Goal: Transaction & Acquisition: Purchase product/service

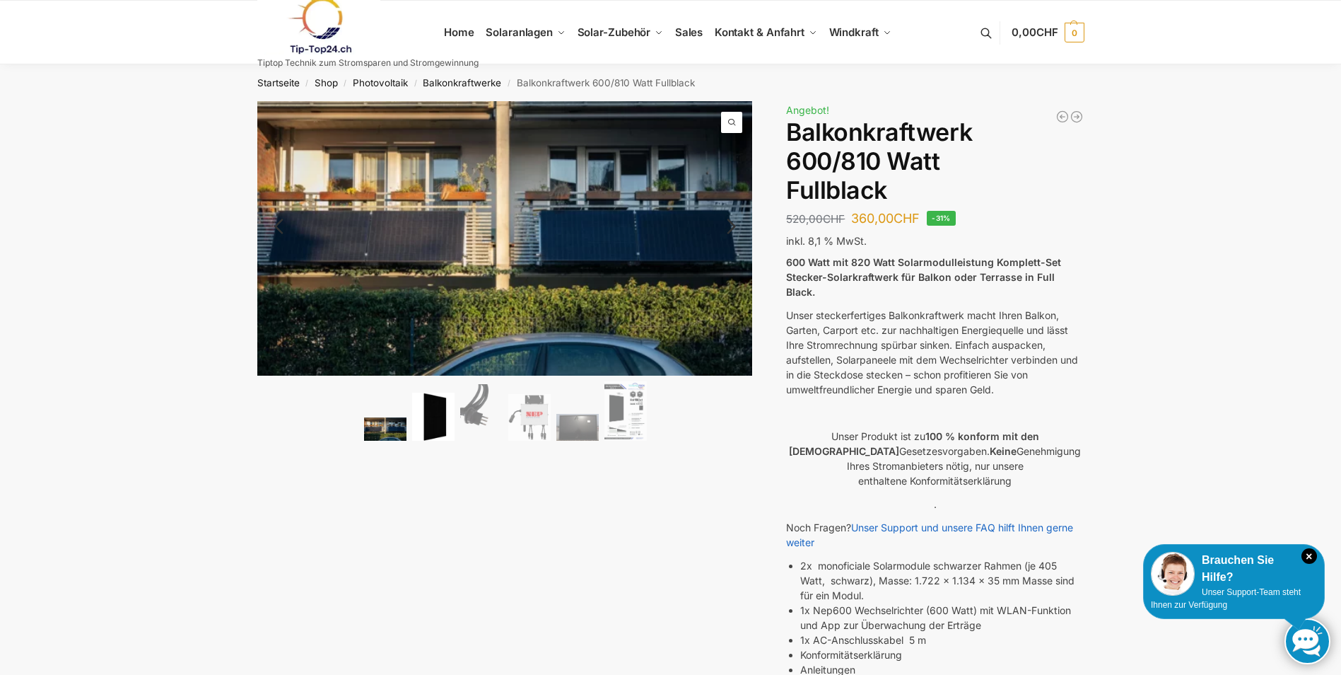
click at [438, 429] on img at bounding box center [433, 416] width 42 height 49
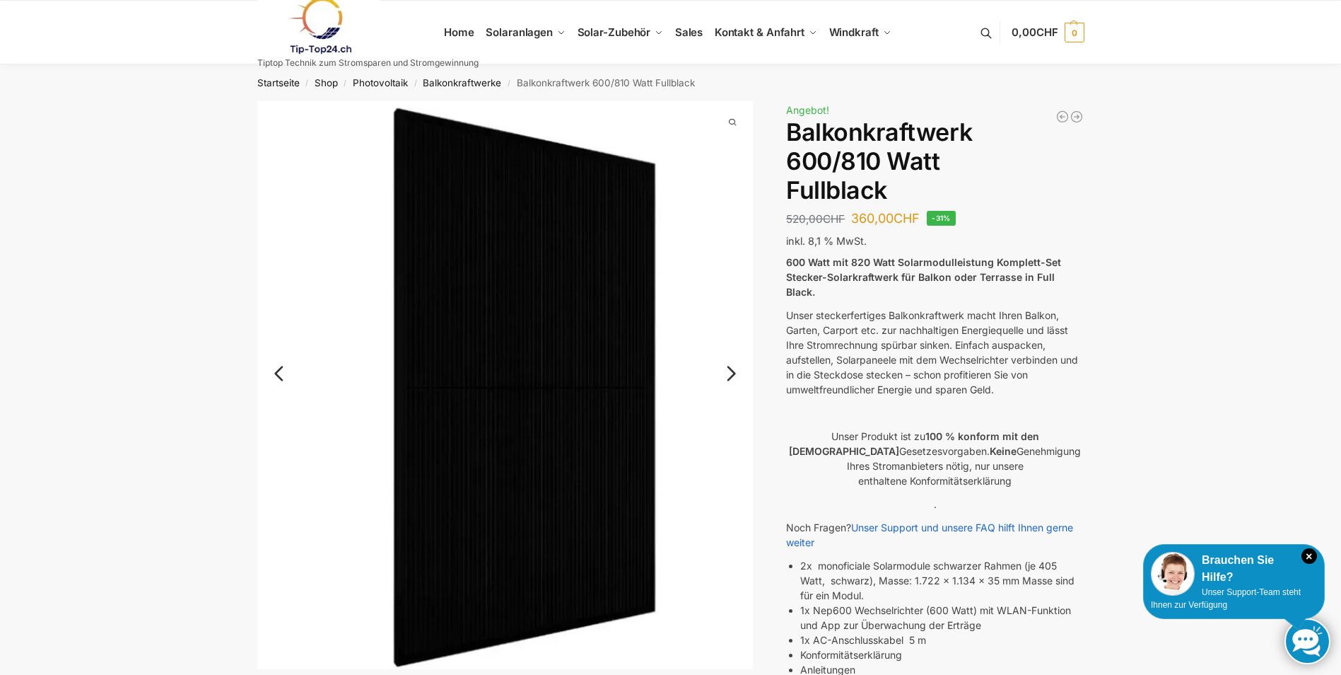
click at [729, 373] on link "Next" at bounding box center [729, 380] width 47 height 14
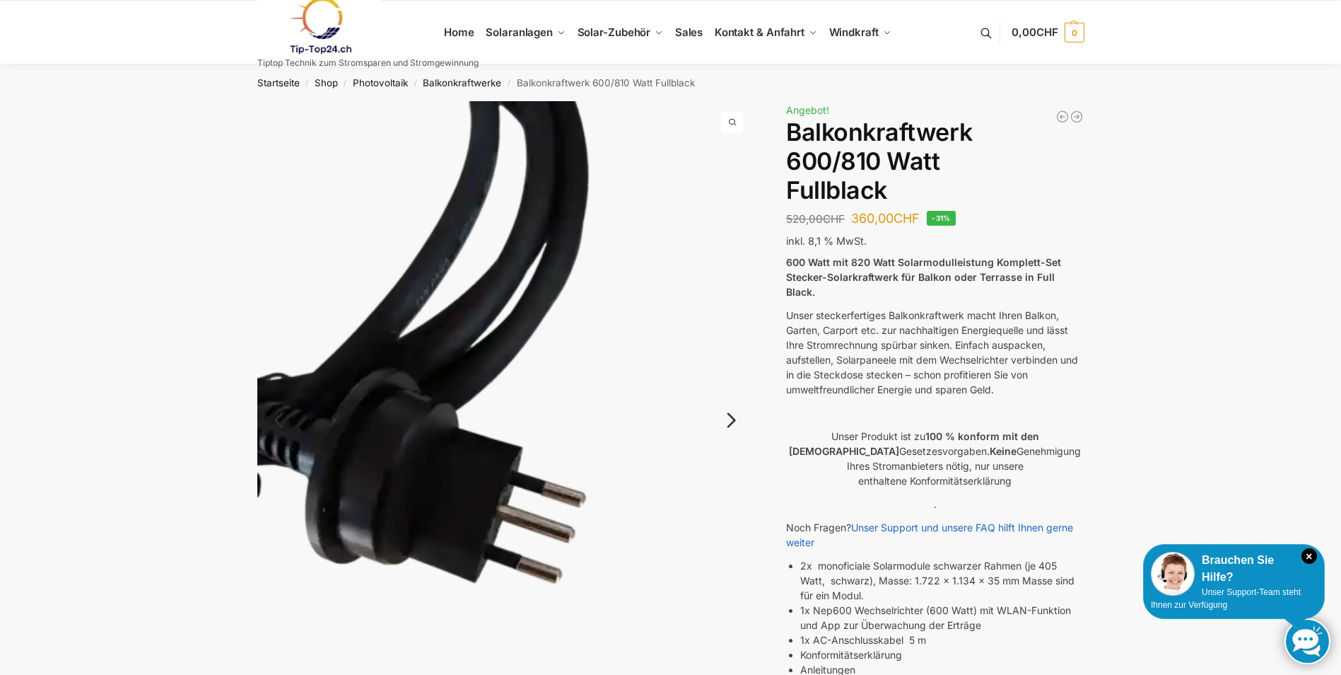
click at [728, 368] on img at bounding box center [505, 431] width 496 height 661
click at [728, 420] on link "Next" at bounding box center [729, 427] width 47 height 14
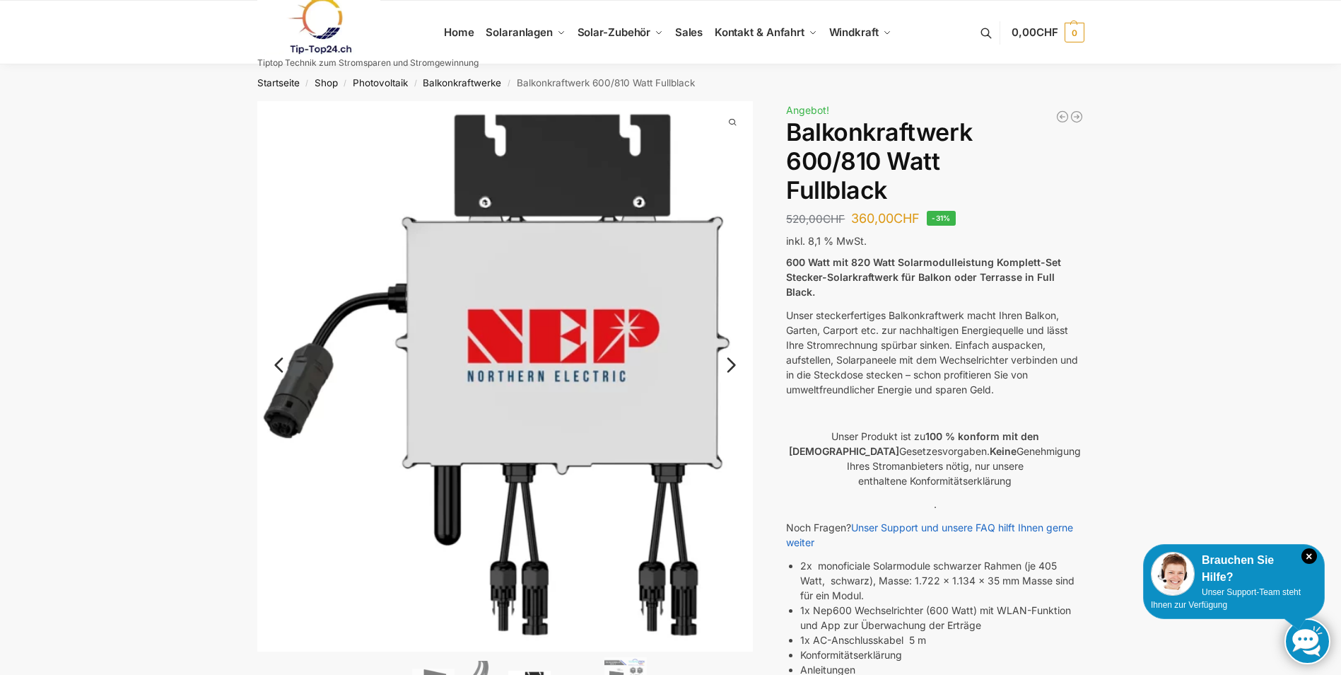
click at [735, 365] on link "Next" at bounding box center [729, 372] width 47 height 14
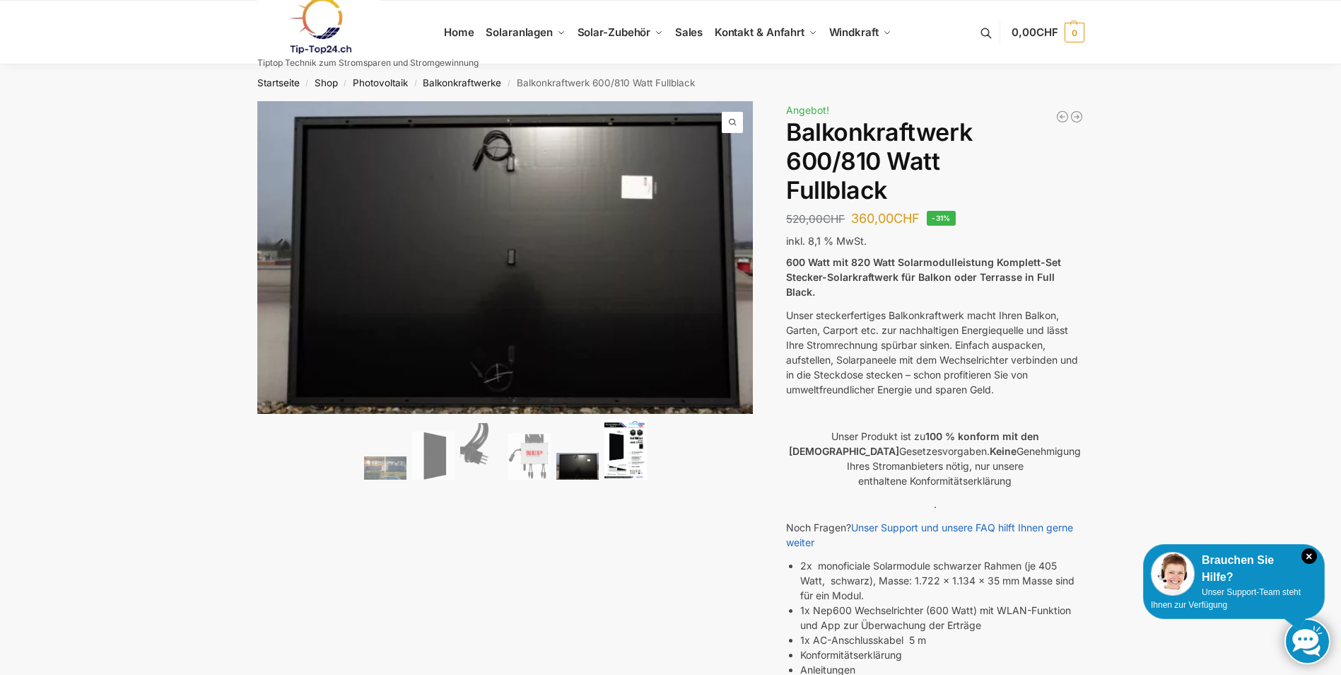
click at [626, 453] on img at bounding box center [626, 449] width 42 height 60
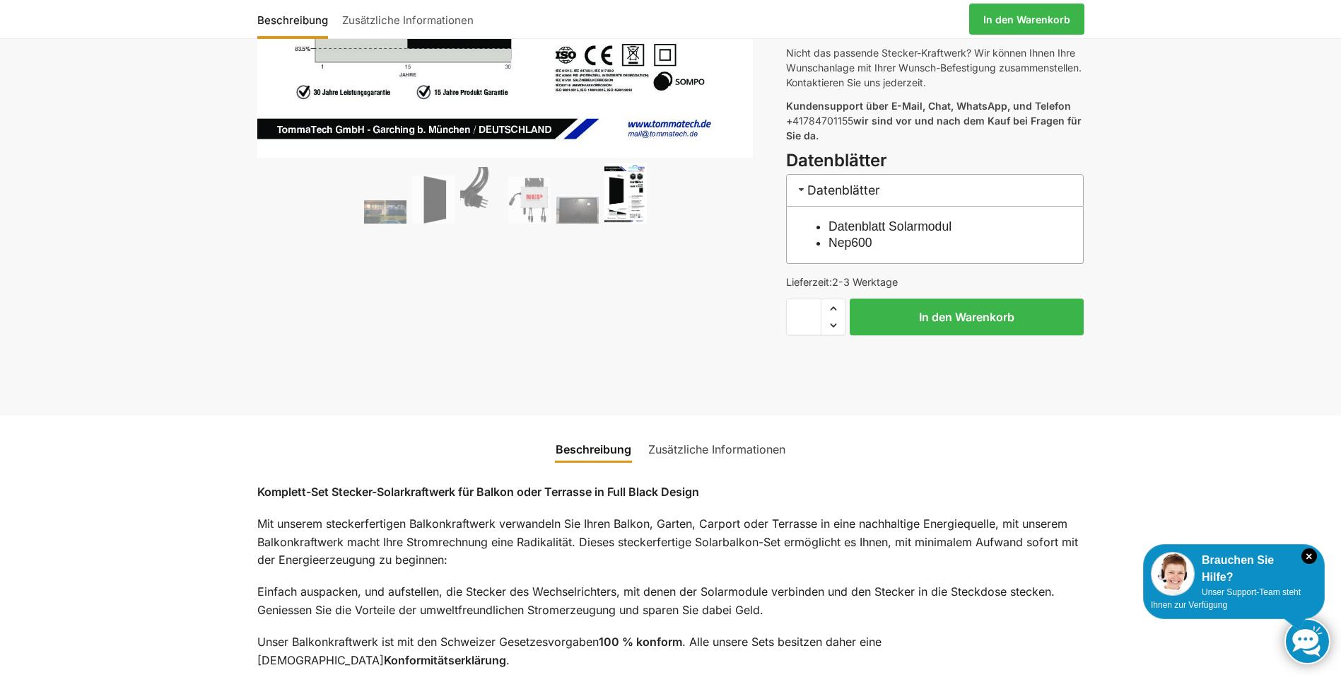
scroll to position [707, 0]
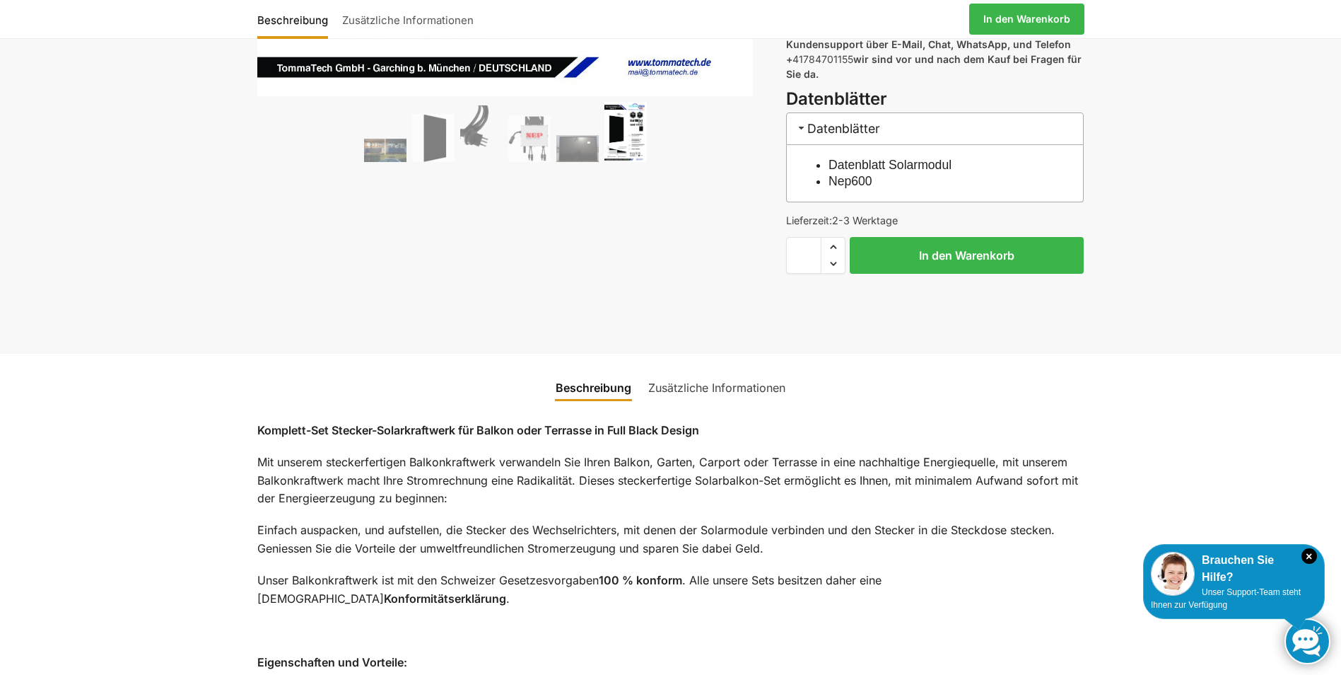
click at [725, 371] on link "Zusätzliche Informationen" at bounding box center [717, 388] width 154 height 34
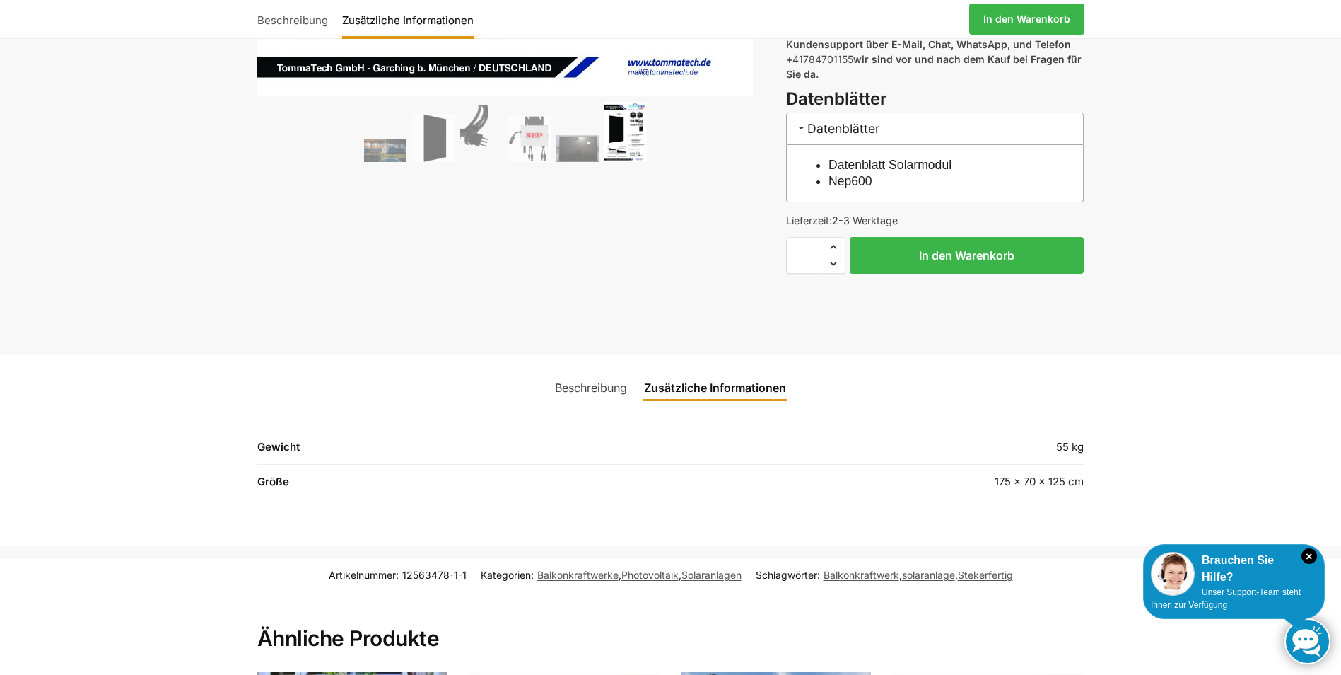
click at [615, 373] on link "Beschreibung" at bounding box center [591, 388] width 89 height 34
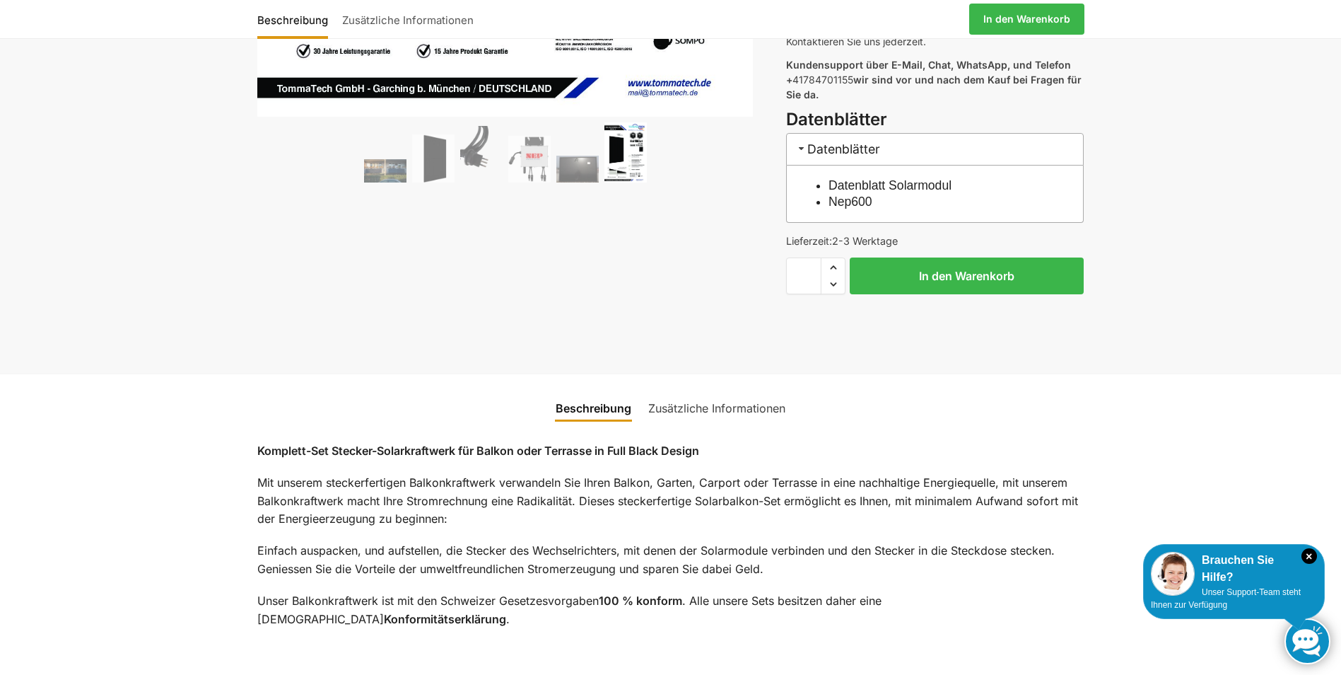
scroll to position [849, 0]
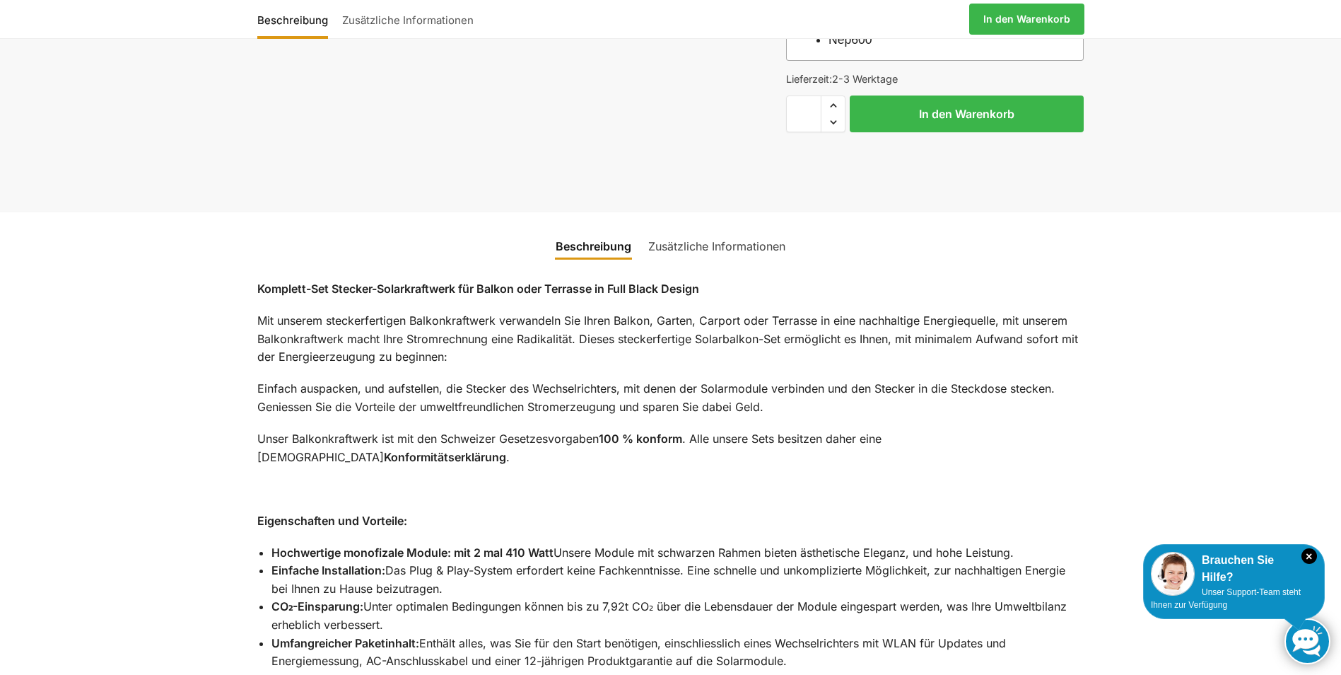
click at [733, 229] on link "Zusätzliche Informationen" at bounding box center [717, 246] width 154 height 34
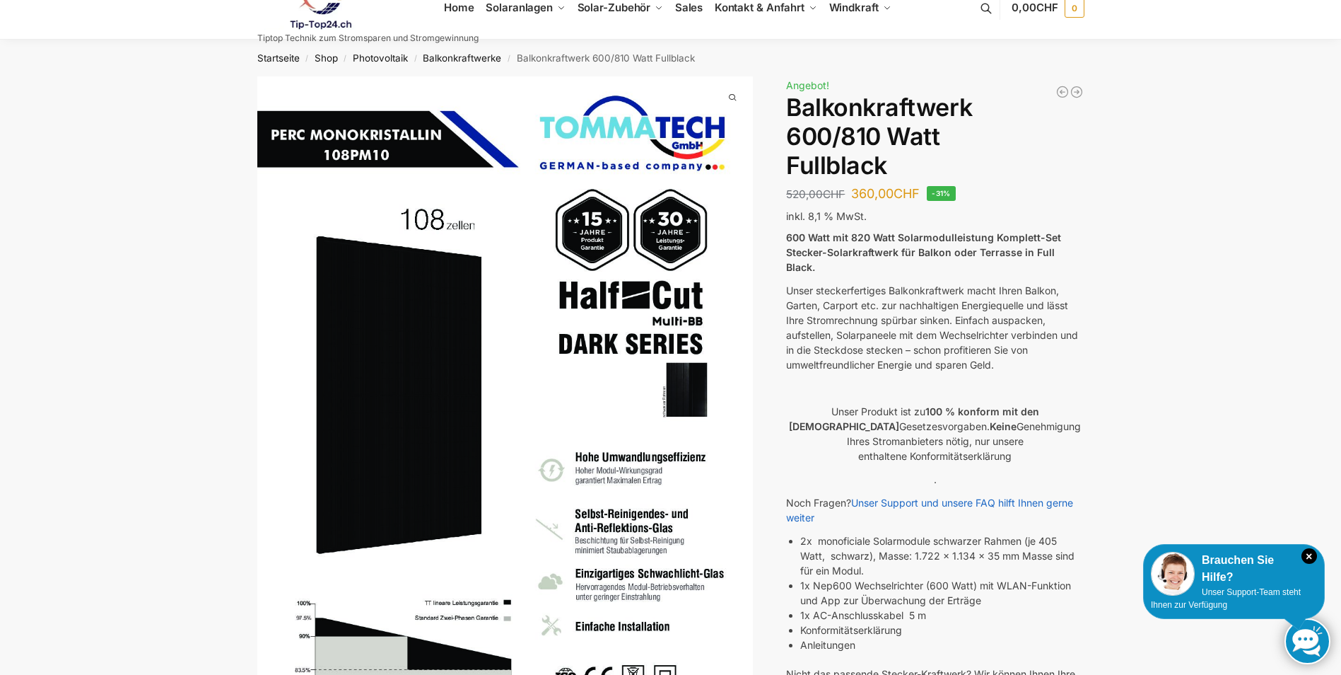
scroll to position [0, 0]
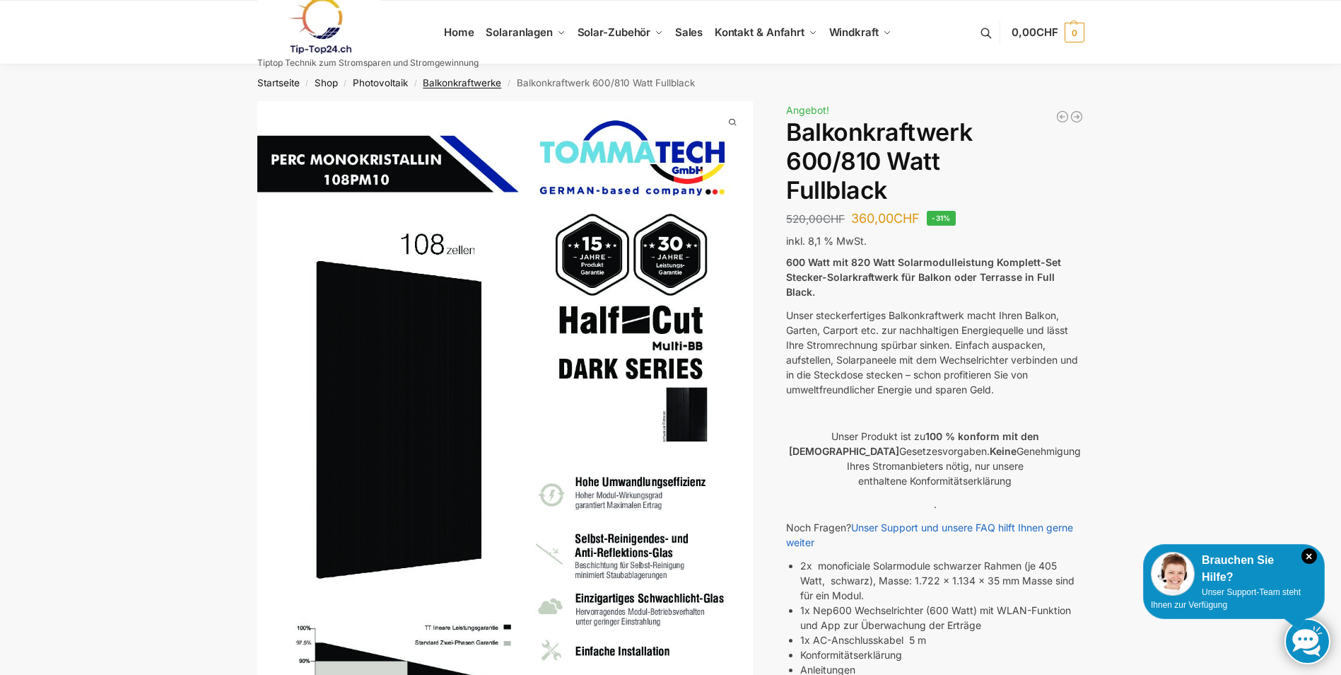
click at [463, 79] on link "Balkonkraftwerke" at bounding box center [462, 82] width 78 height 11
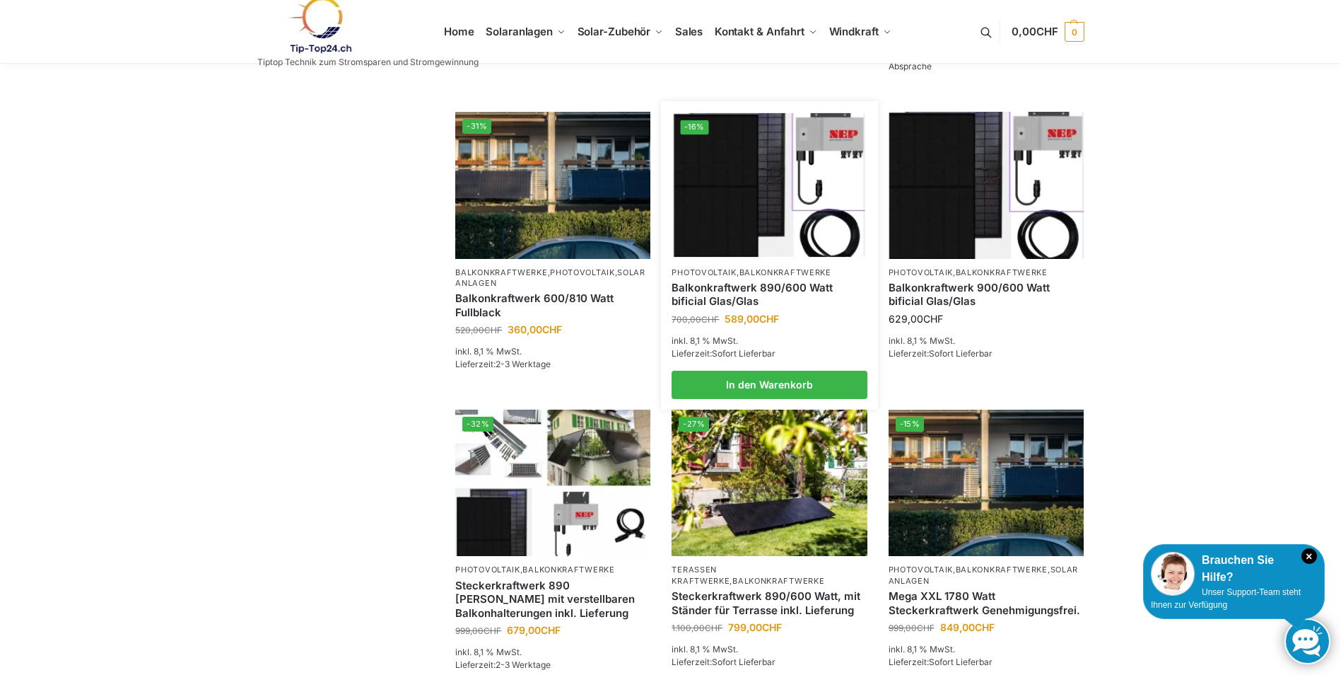
scroll to position [566, 0]
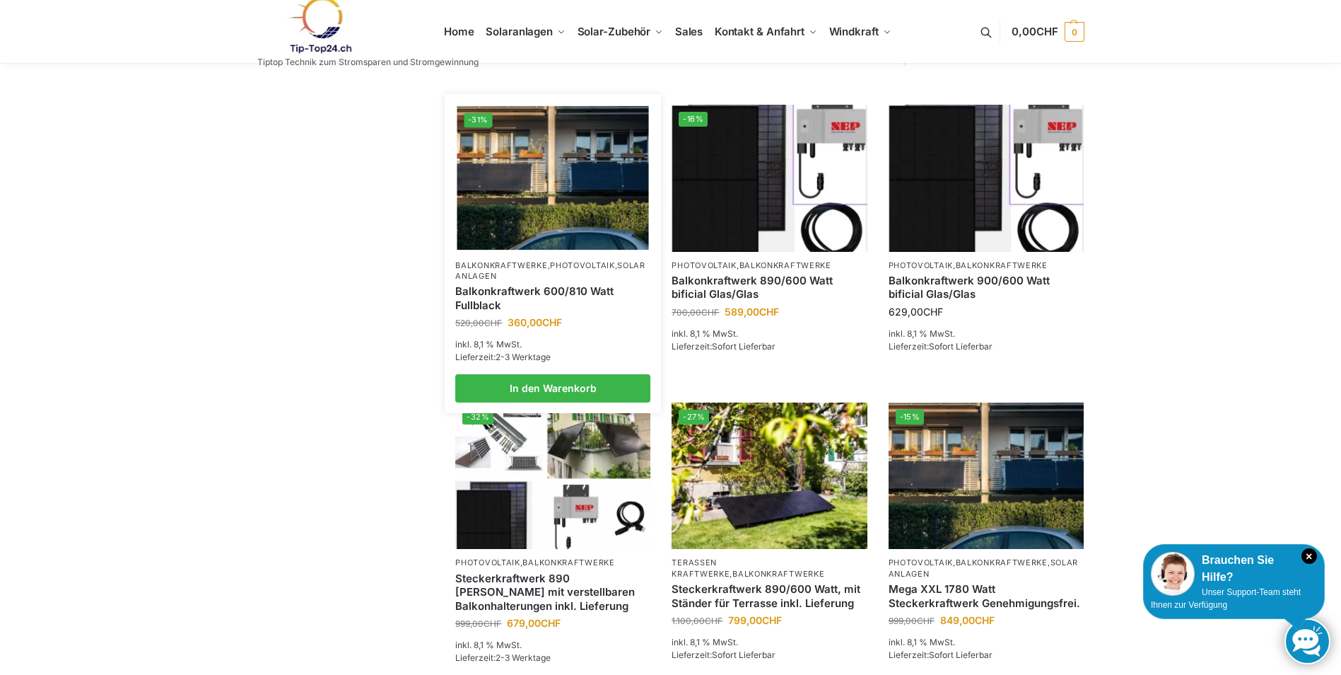
click at [564, 312] on link "Balkonkraftwerk 600/810 Watt Fullblack" at bounding box center [552, 298] width 195 height 28
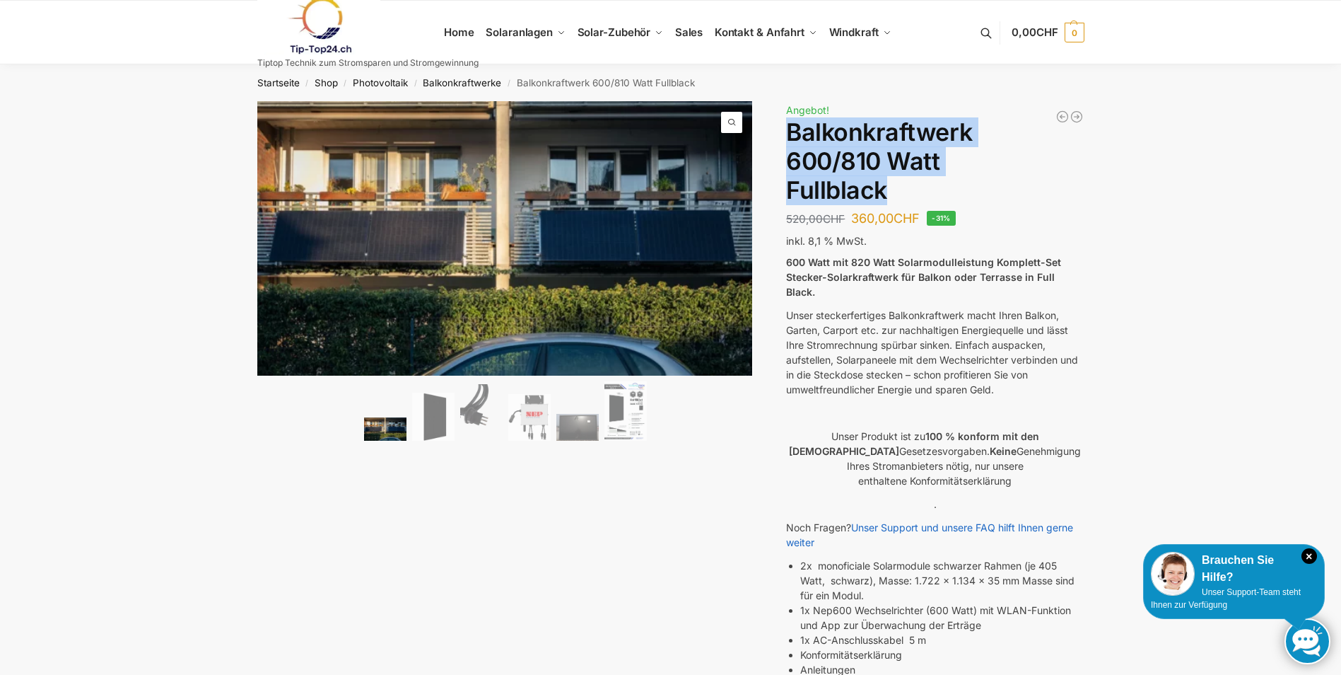
drag, startPoint x: 792, startPoint y: 132, endPoint x: 921, endPoint y: 184, distance: 139.6
click at [921, 184] on h1 "Balkonkraftwerk 600/810 Watt Fullblack" at bounding box center [935, 161] width 298 height 86
drag, startPoint x: 921, startPoint y: 184, endPoint x: 905, endPoint y: 152, distance: 35.7
copy h1 "Balkonkraftwerk 600/810 Watt Fullblack"
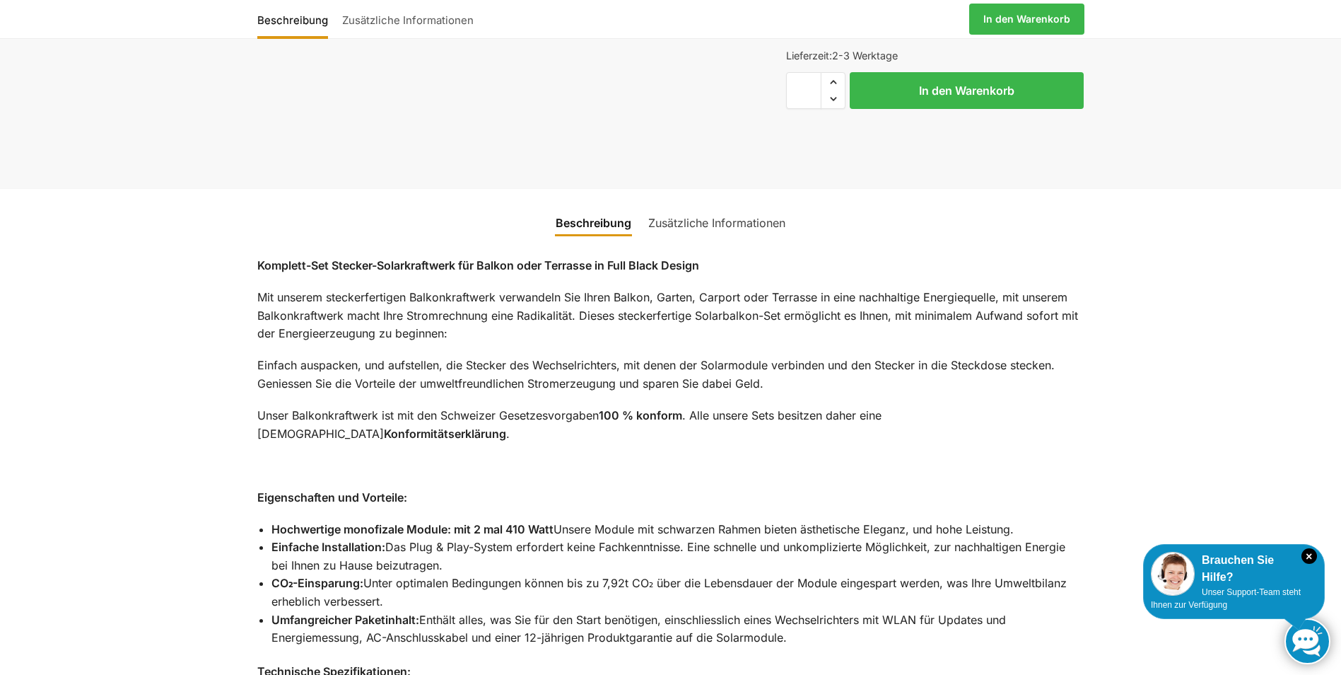
scroll to position [849, 0]
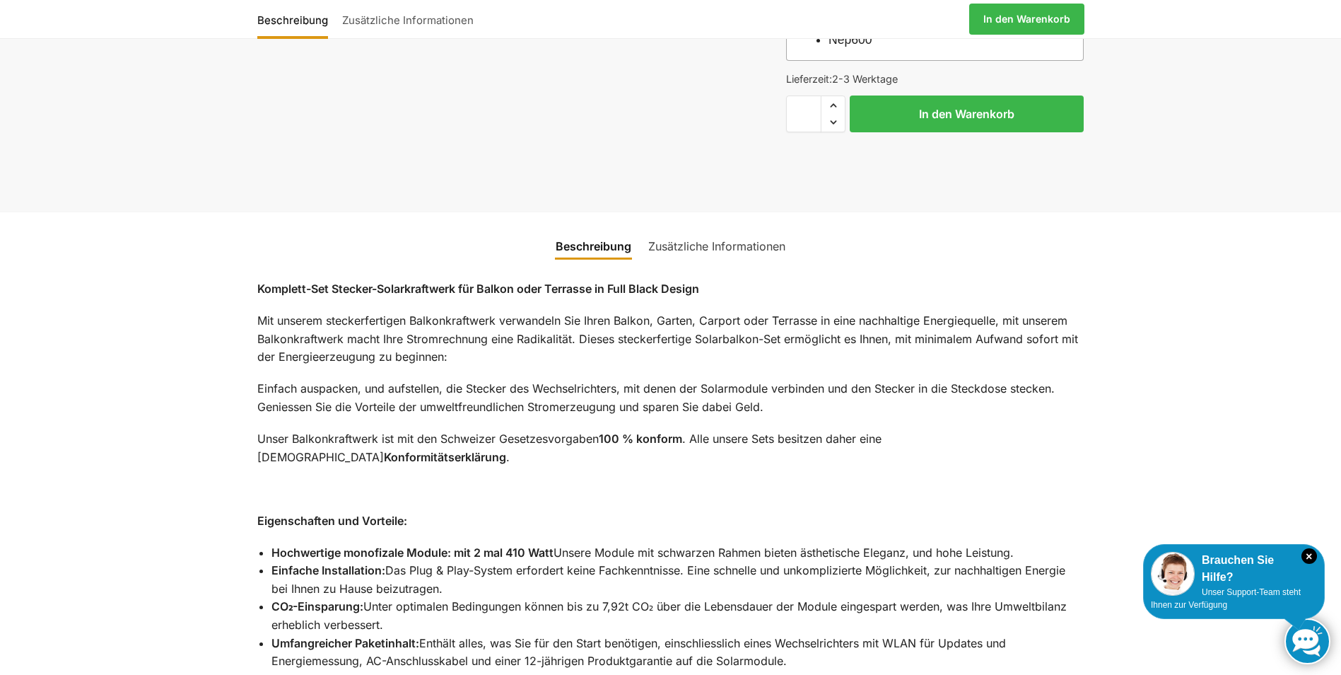
click at [700, 229] on link "Zusätzliche Informationen" at bounding box center [717, 246] width 154 height 34
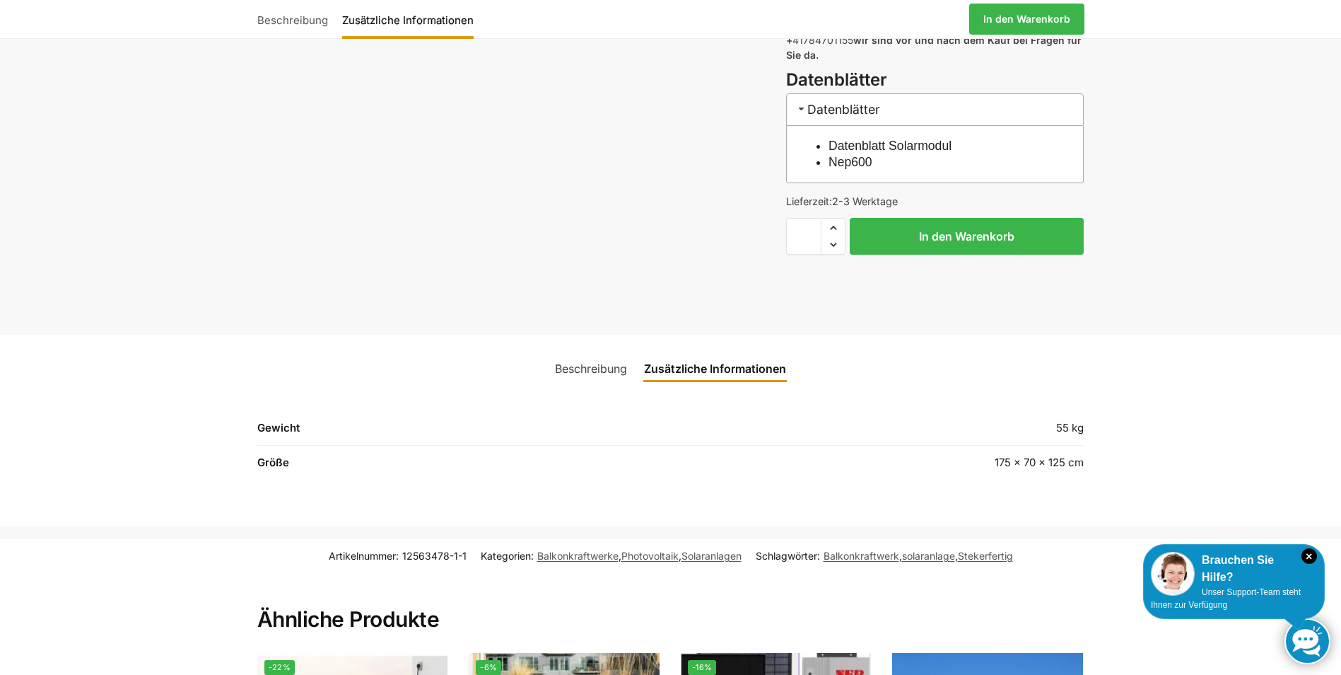
scroll to position [707, 0]
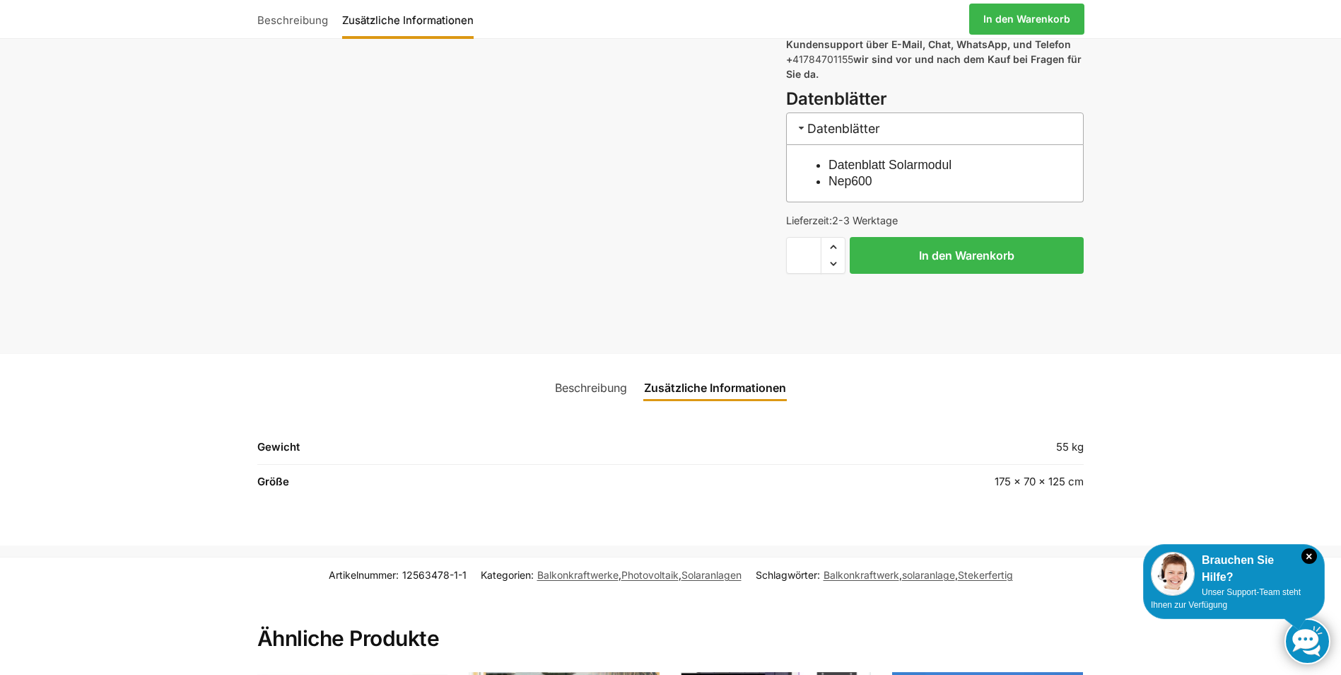
drag, startPoint x: 594, startPoint y: 366, endPoint x: 587, endPoint y: 366, distance: 7.1
click at [594, 371] on link "Beschreibung" at bounding box center [591, 388] width 89 height 34
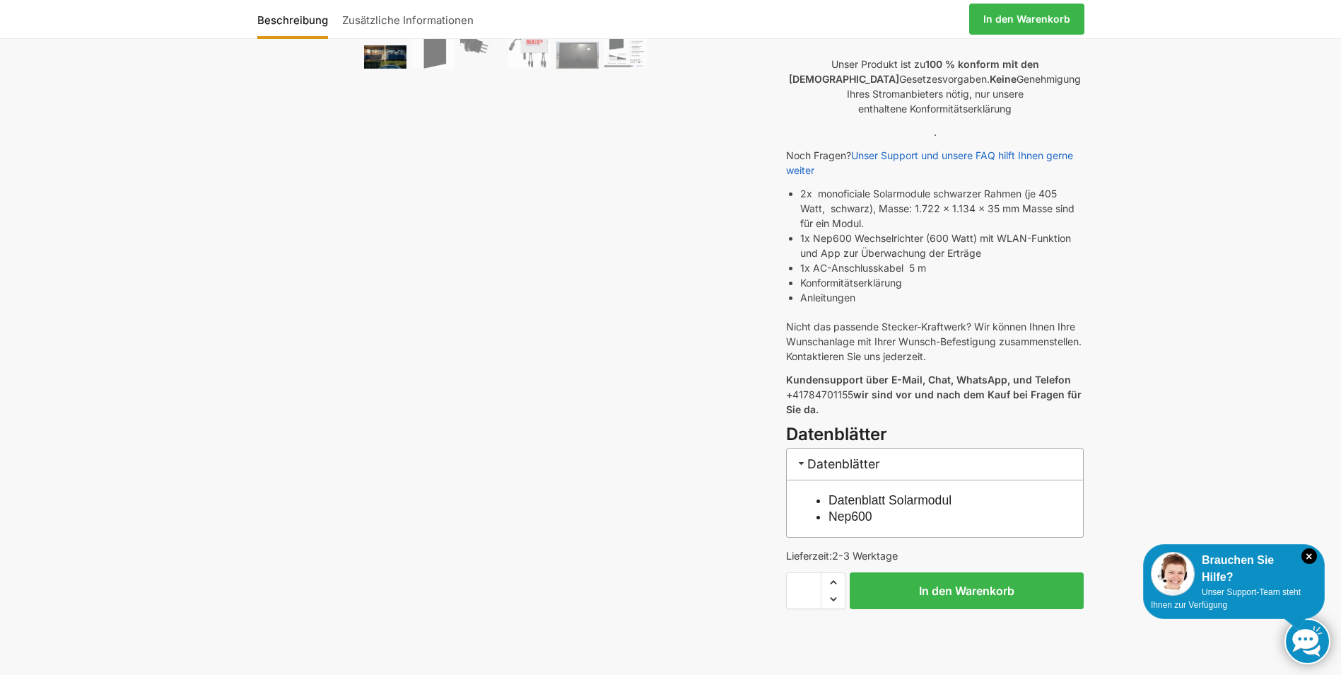
scroll to position [502, 0]
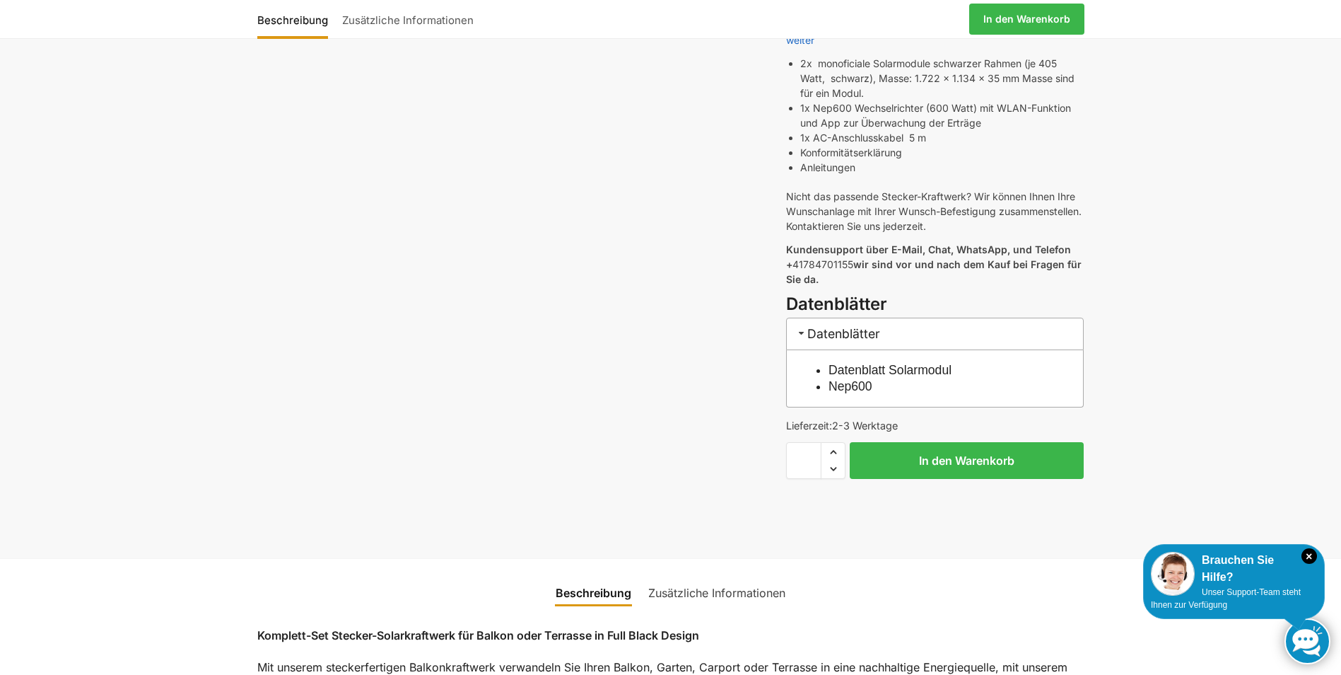
click at [857, 320] on h3 "Datenblätter" at bounding box center [935, 333] width 298 height 32
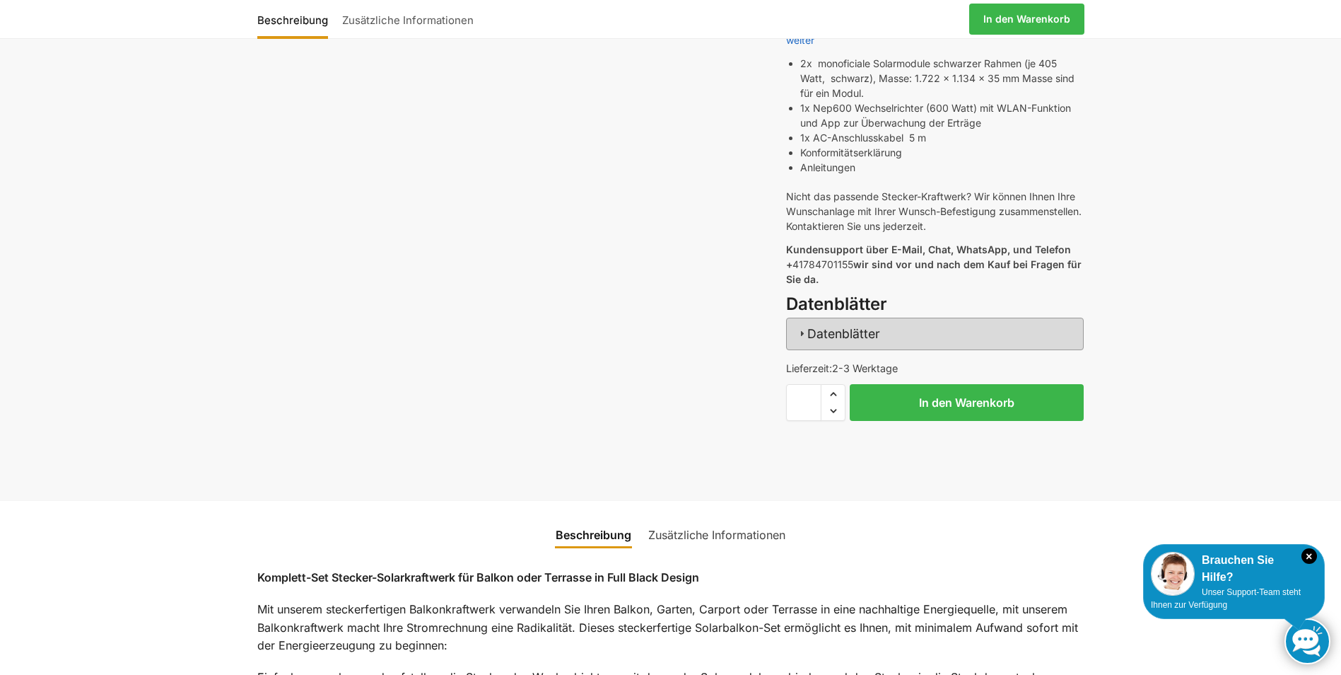
click at [857, 320] on h3 "Datenblätter" at bounding box center [935, 333] width 298 height 32
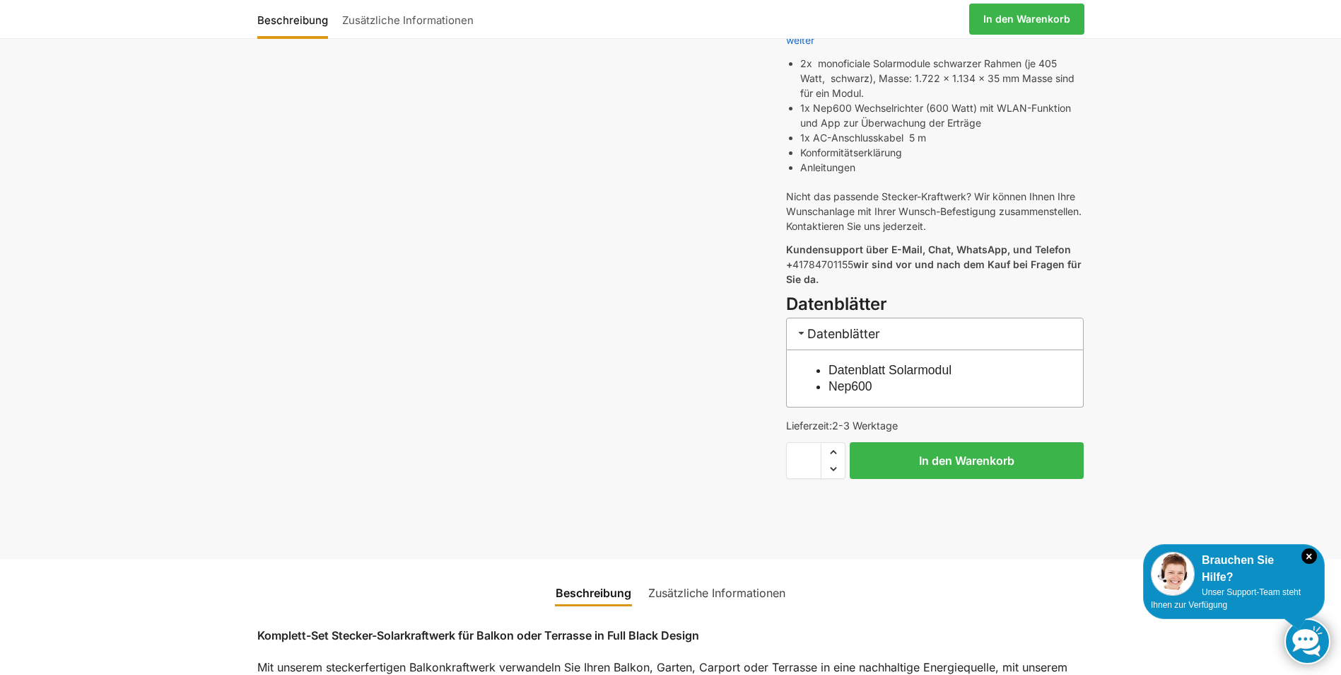
click at [890, 363] on link "Datenblatt Solarmodul" at bounding box center [890, 370] width 123 height 14
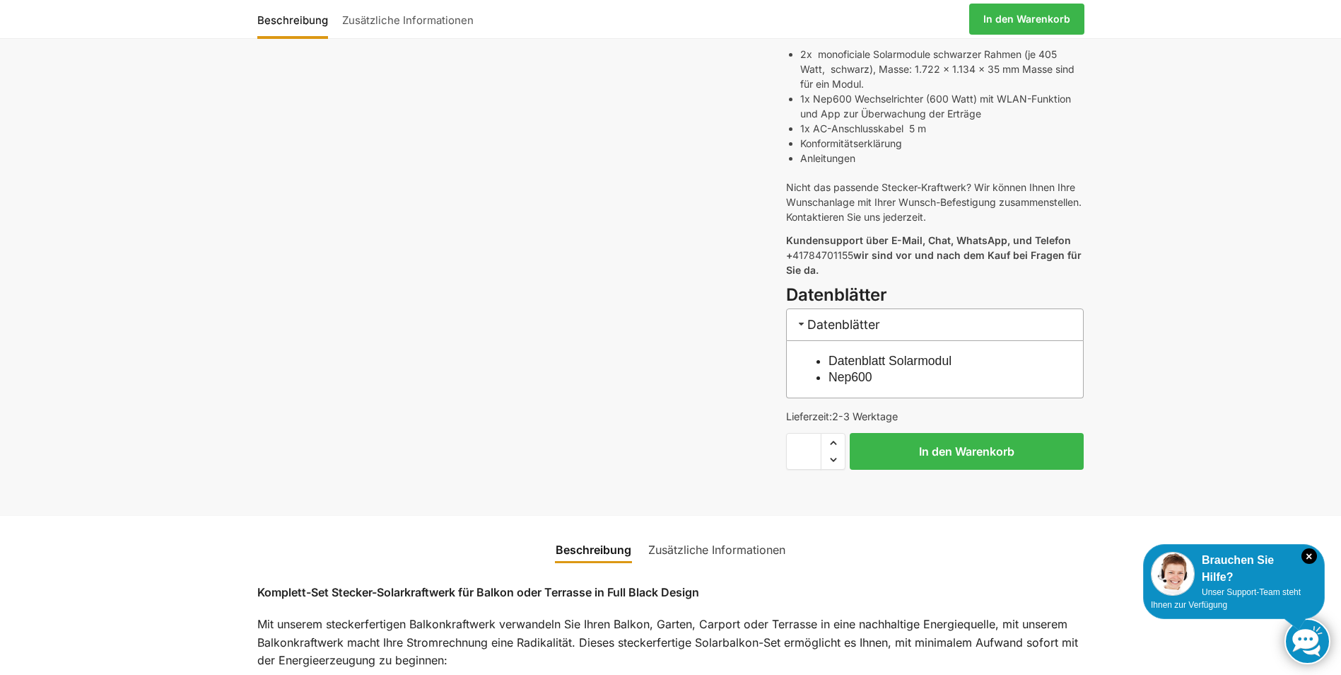
scroll to position [566, 0]
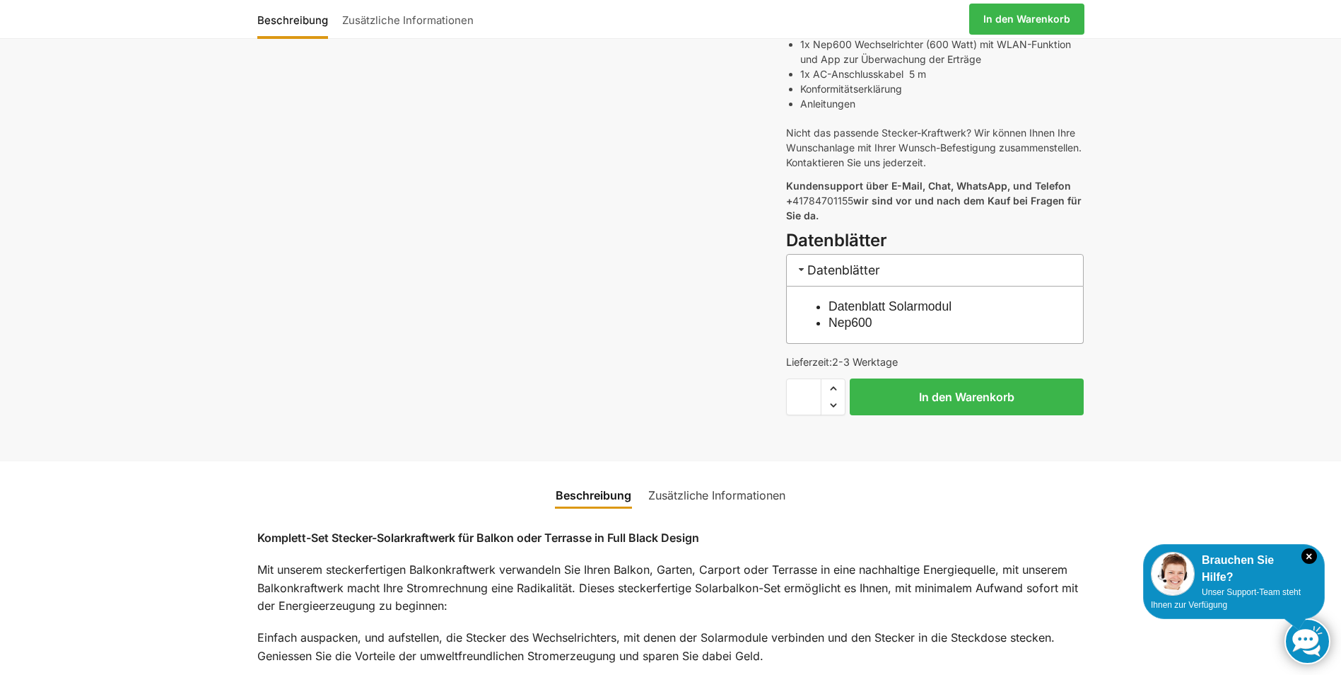
click at [853, 315] on link "Nep600" at bounding box center [851, 322] width 44 height 14
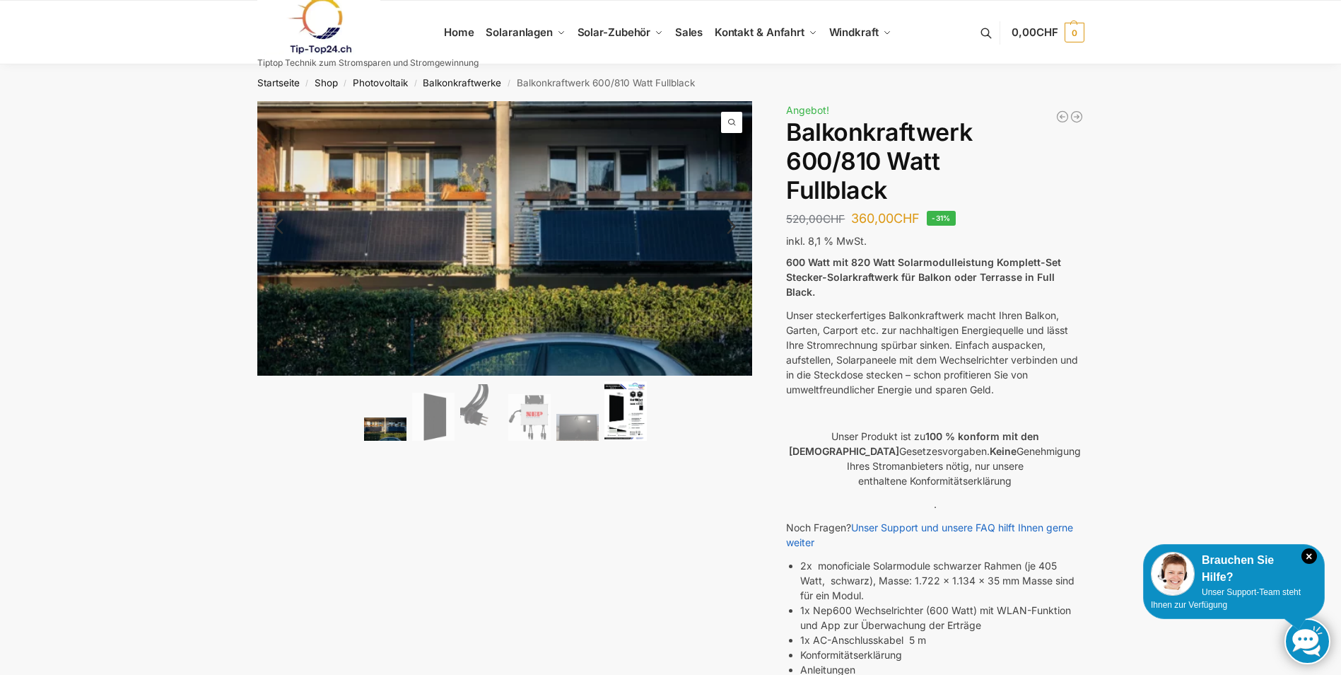
click at [642, 419] on img at bounding box center [626, 411] width 42 height 60
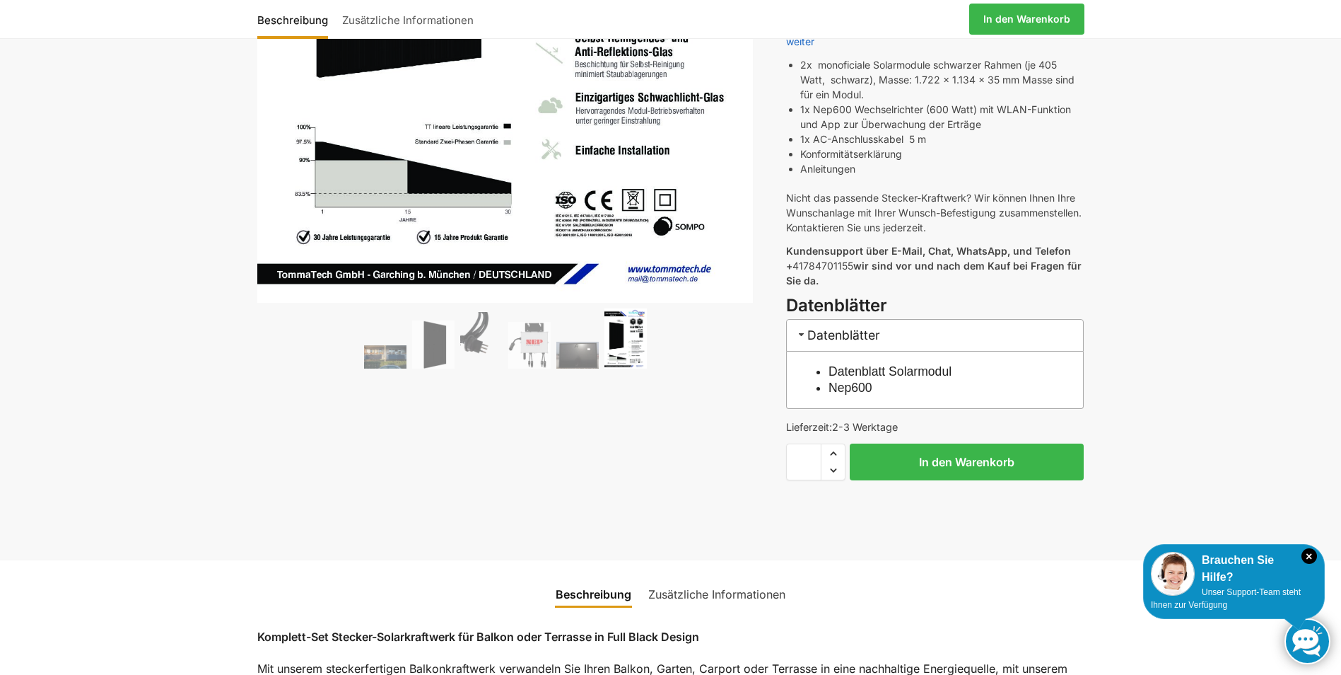
scroll to position [495, 0]
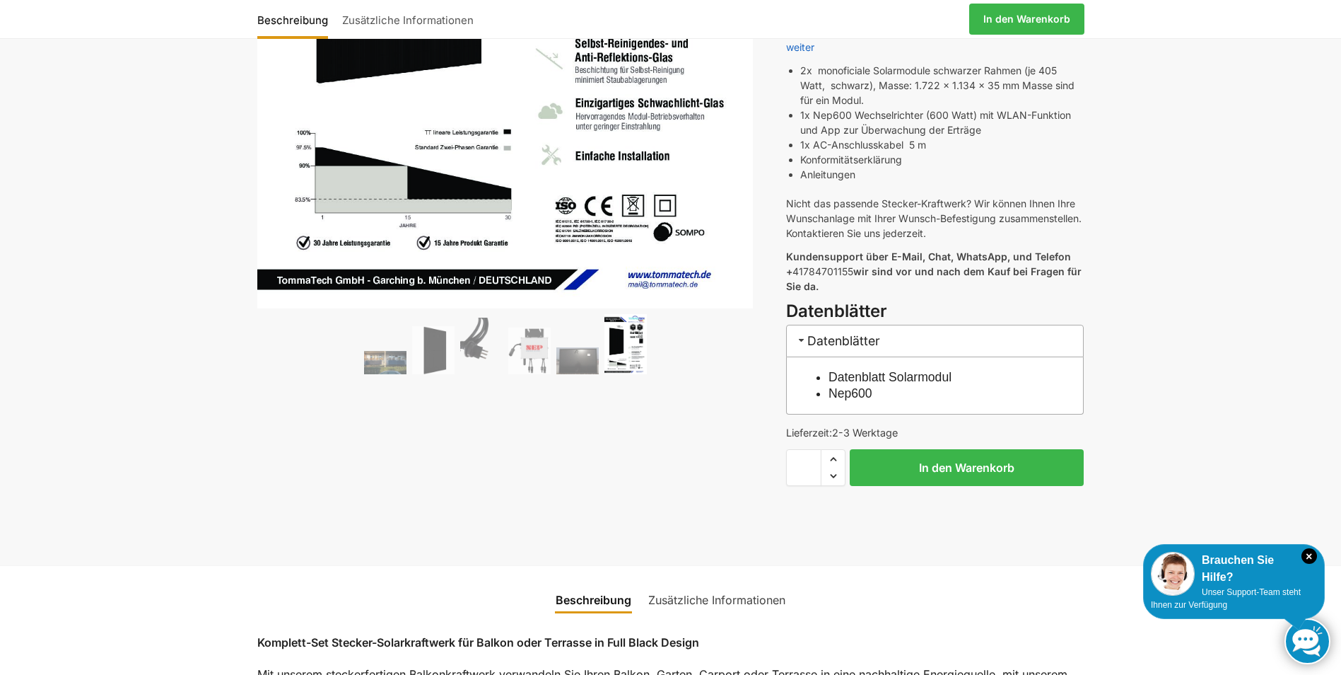
click at [835, 325] on h3 "Datenblätter" at bounding box center [935, 341] width 298 height 32
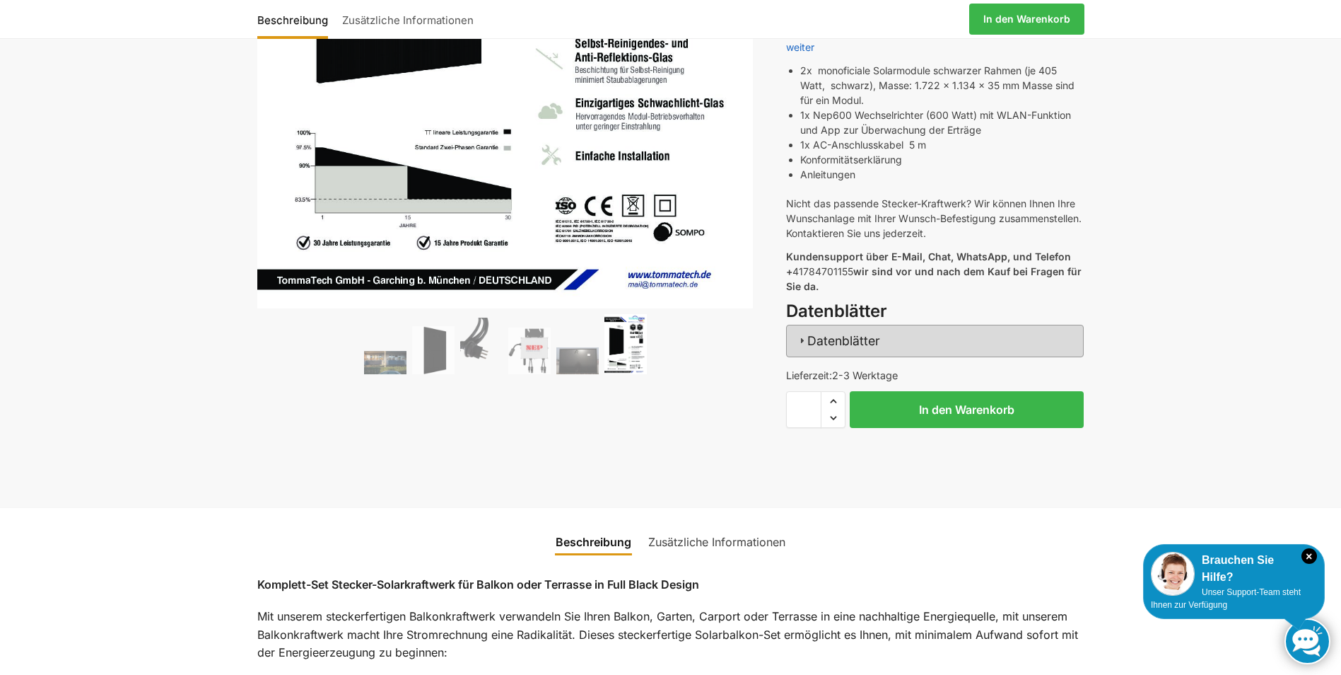
click at [835, 325] on h3 "Datenblätter" at bounding box center [935, 341] width 298 height 32
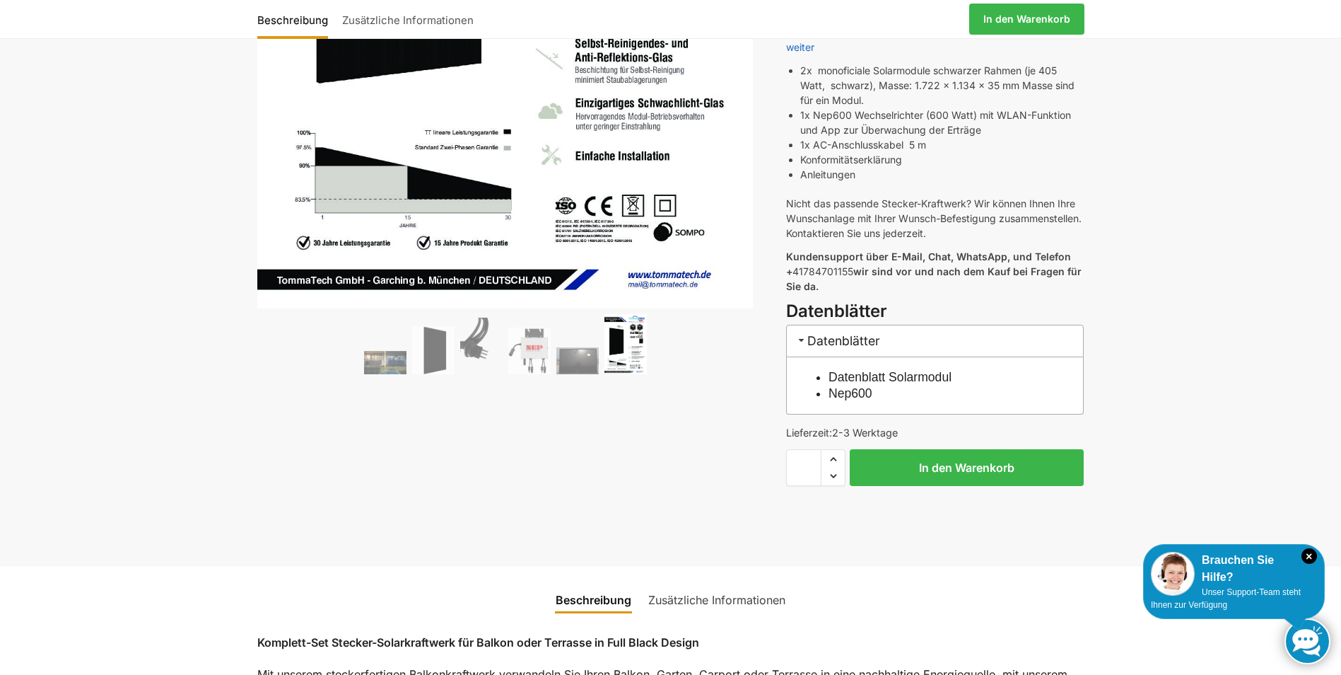
click at [904, 370] on link "Datenblatt Solarmodul" at bounding box center [890, 377] width 123 height 14
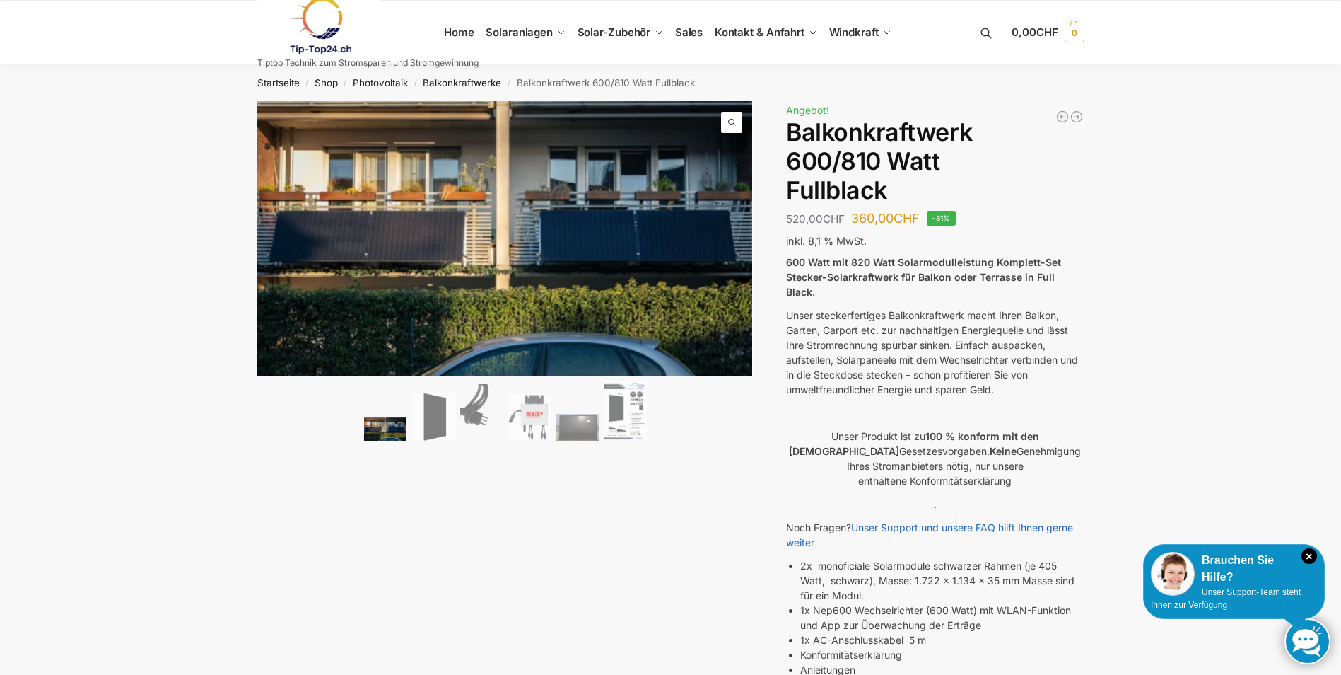
click at [861, 147] on h1 "Balkonkraftwerk 600/810 Watt Fullblack" at bounding box center [935, 161] width 298 height 86
click at [622, 110] on span "Halterungen" at bounding box center [616, 108] width 57 height 12
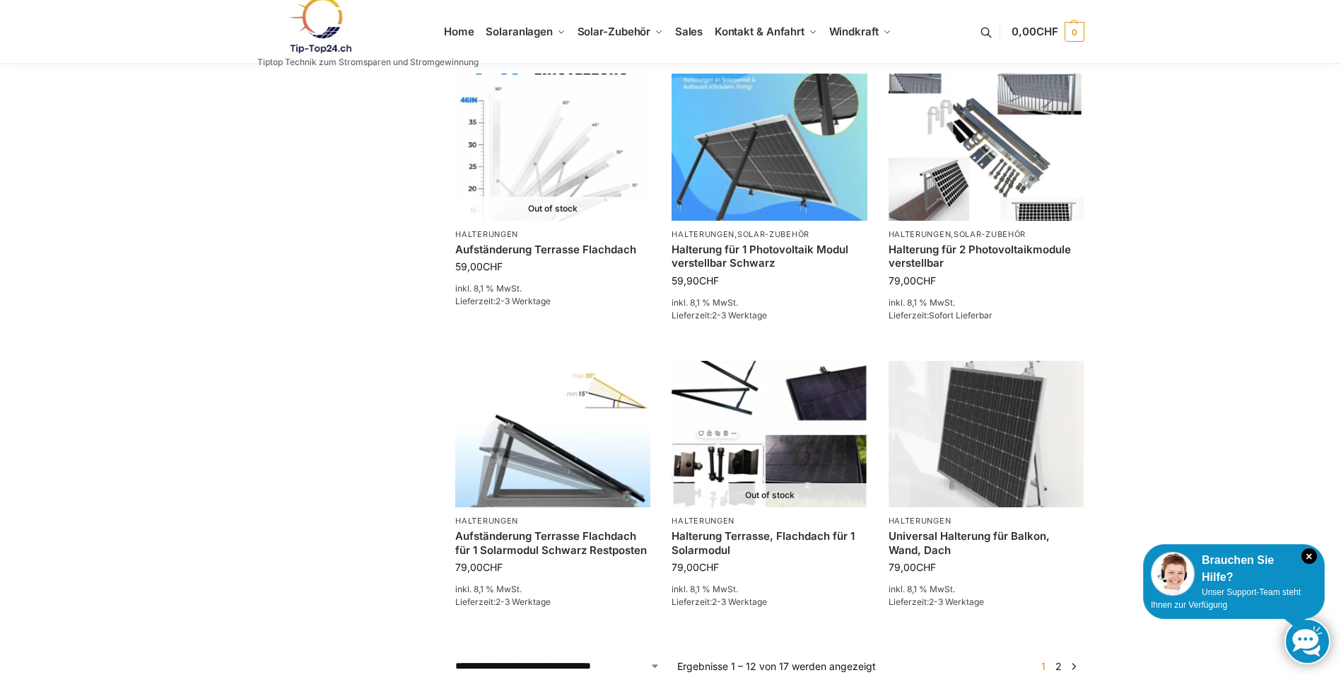
scroll to position [1061, 0]
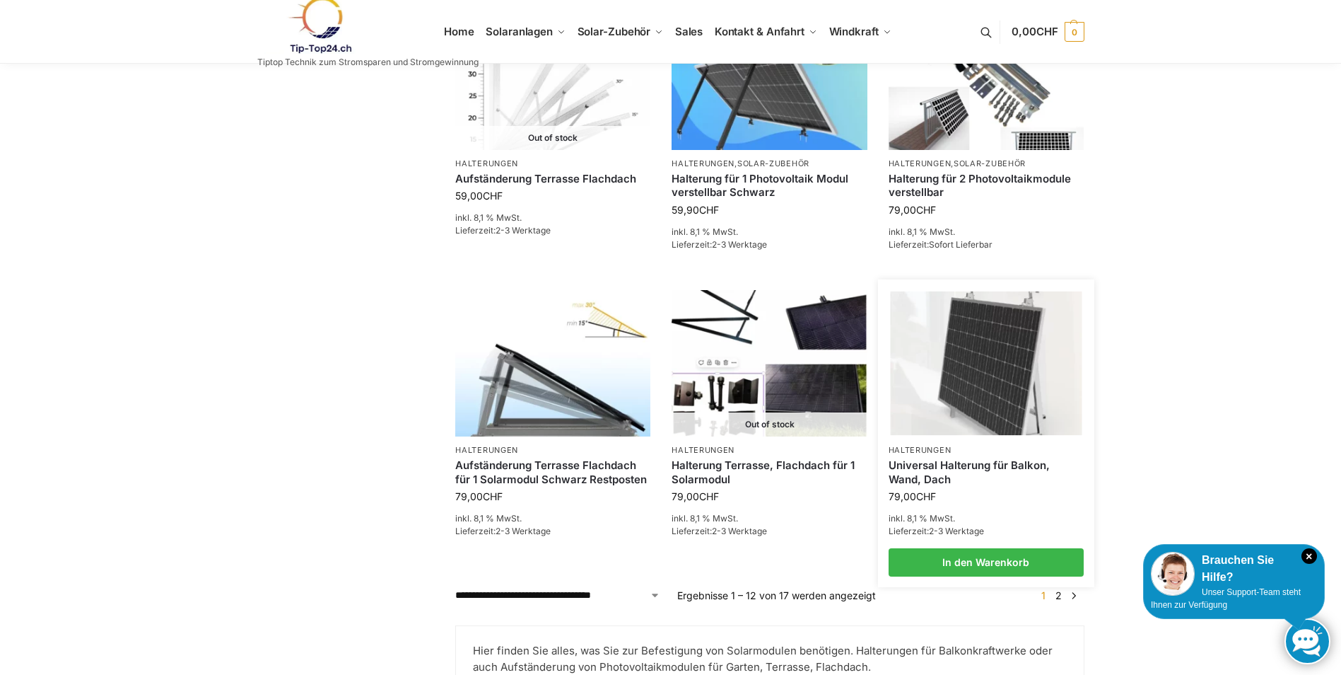
click at [928, 468] on link "Universal Halterung für Balkon, Wand, Dach" at bounding box center [986, 472] width 195 height 28
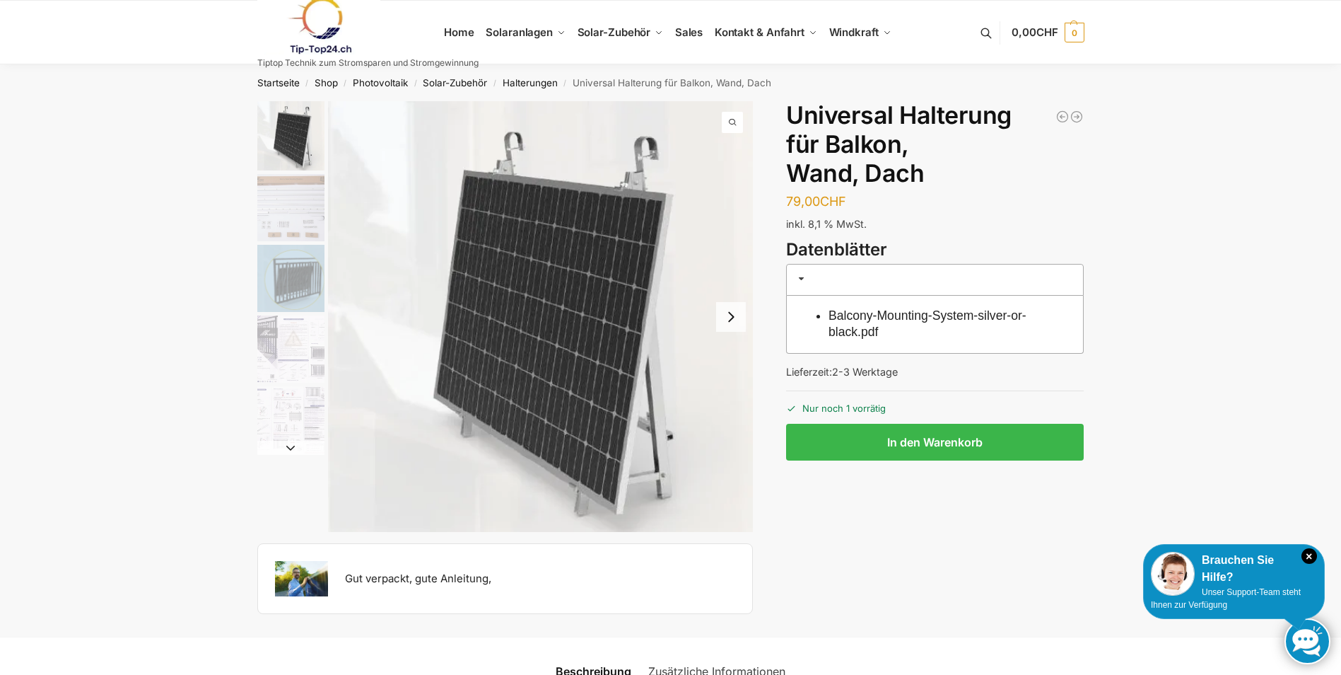
click at [728, 315] on button "Next slide" at bounding box center [731, 317] width 30 height 30
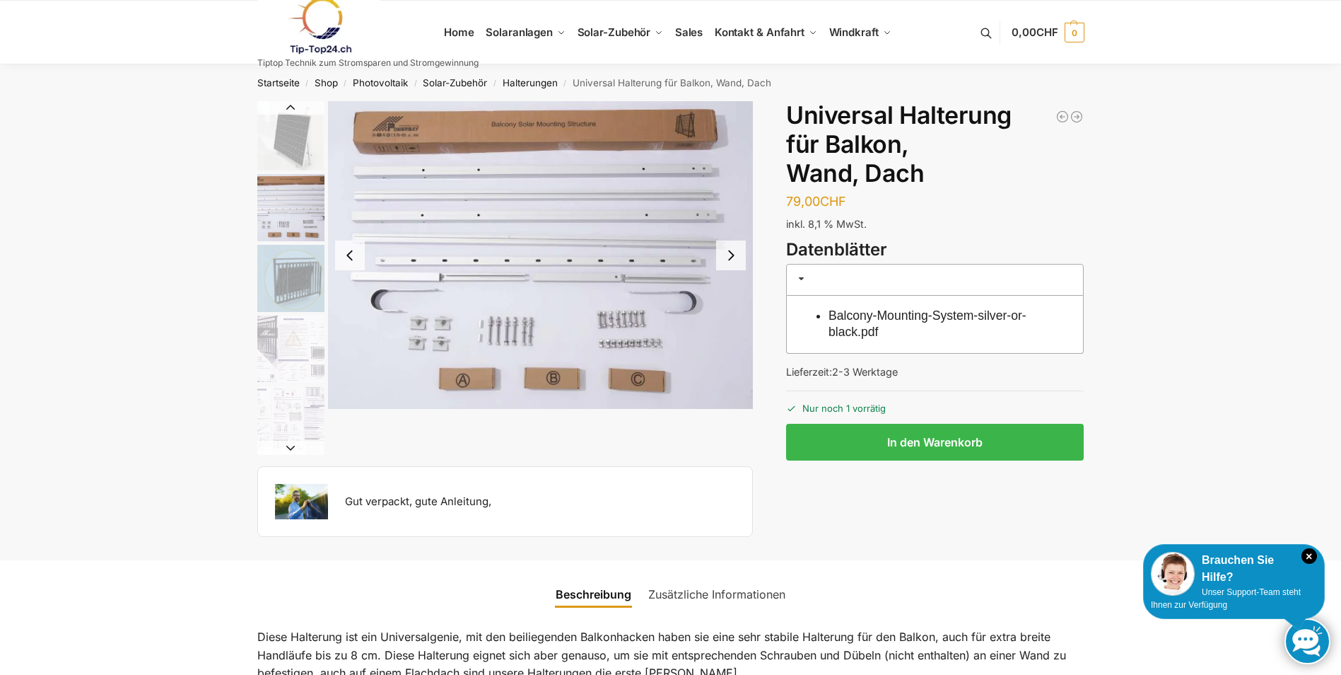
click at [728, 259] on button "Next slide" at bounding box center [731, 255] width 30 height 30
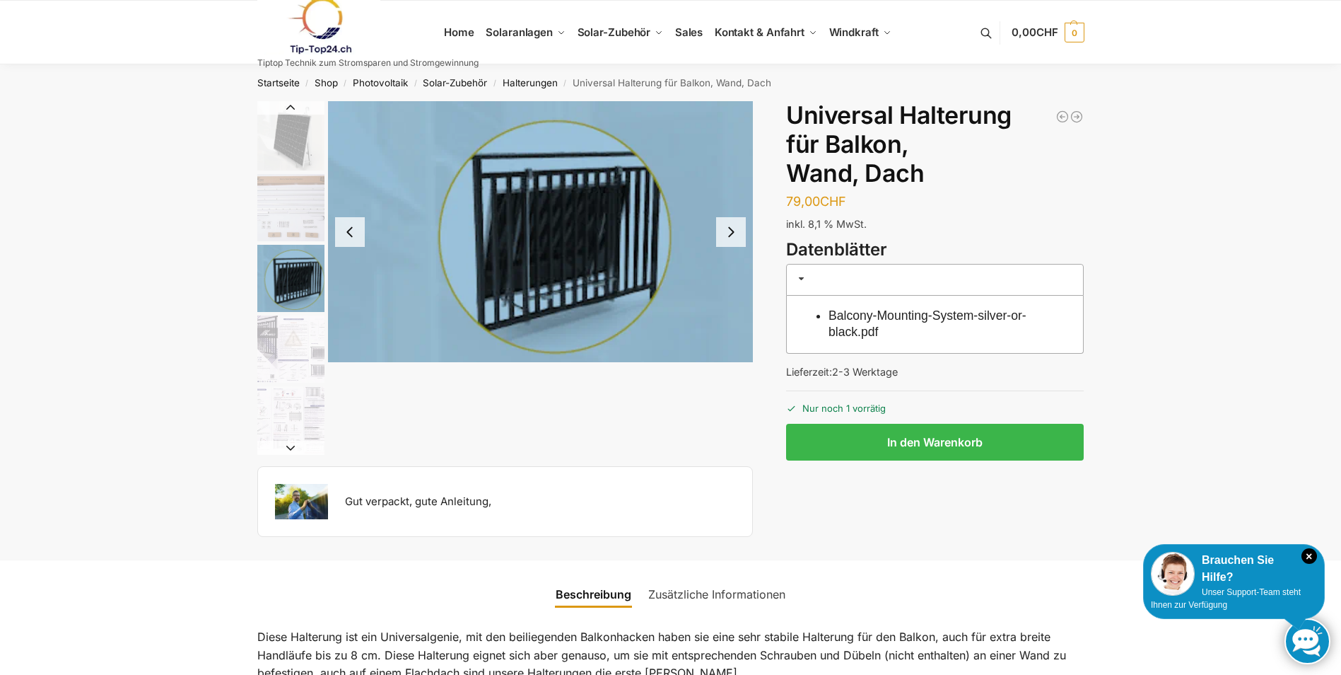
click at [728, 259] on img "3 / 5" at bounding box center [541, 231] width 426 height 261
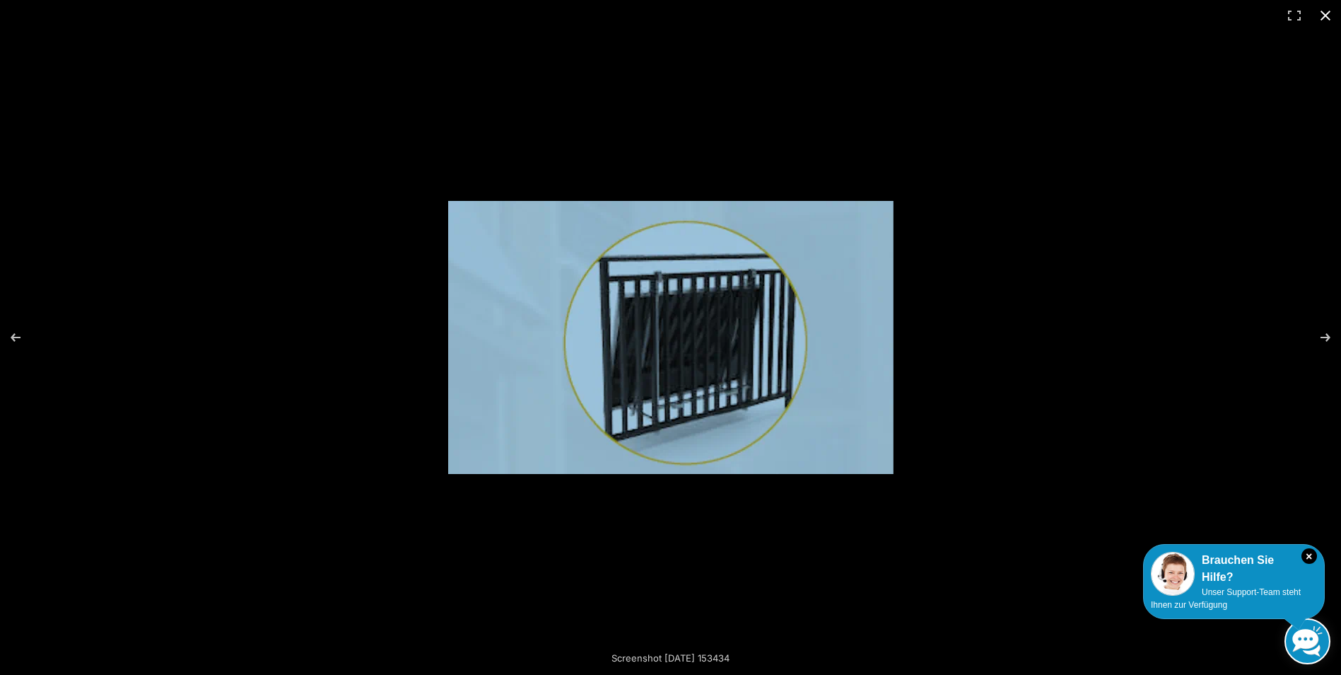
click at [1328, 13] on button "Close (Esc)" at bounding box center [1325, 15] width 31 height 31
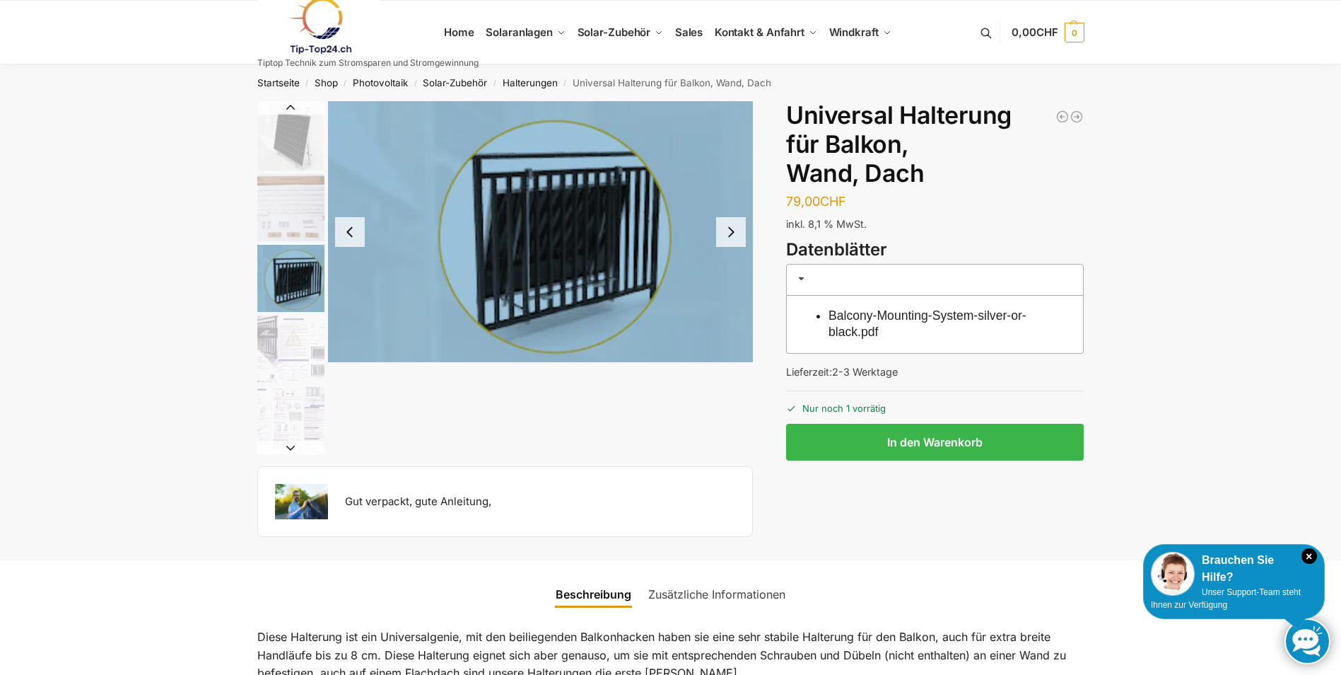
click at [351, 228] on button "Previous slide" at bounding box center [350, 232] width 30 height 30
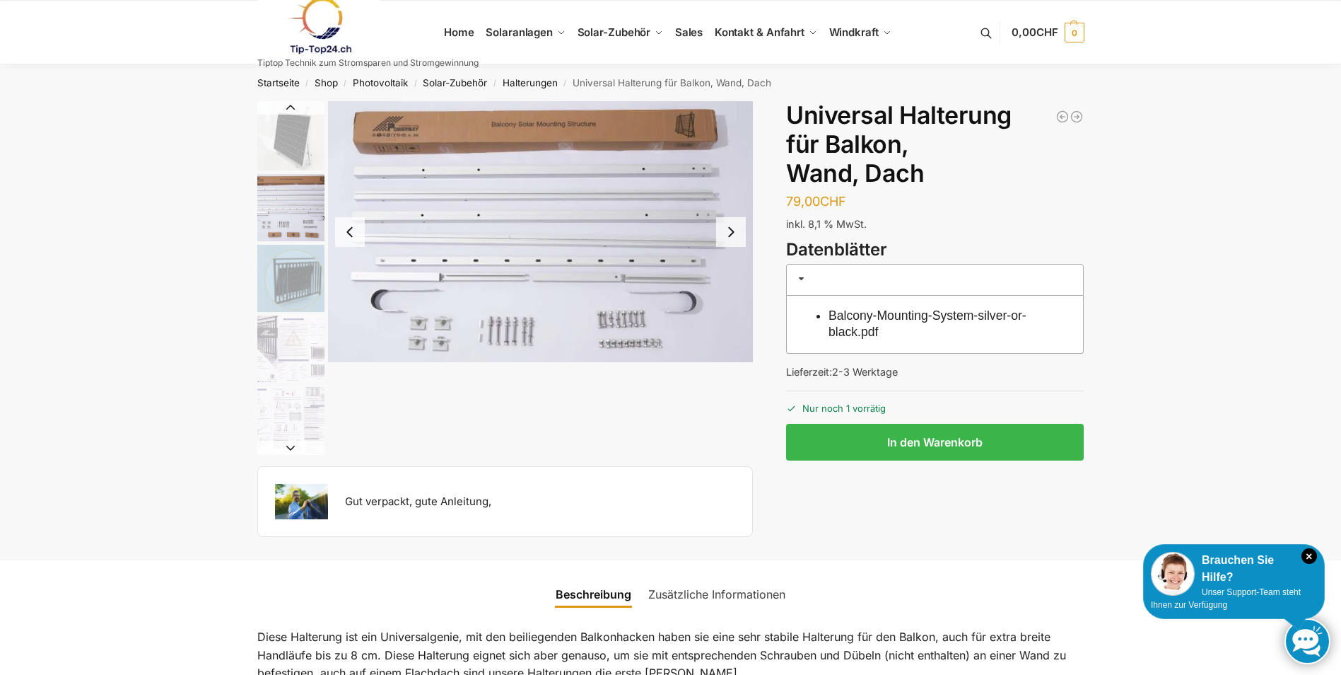
click at [351, 228] on button "Previous slide" at bounding box center [350, 232] width 30 height 30
click at [328, 228] on img "1 / 5" at bounding box center [115, 316] width 426 height 431
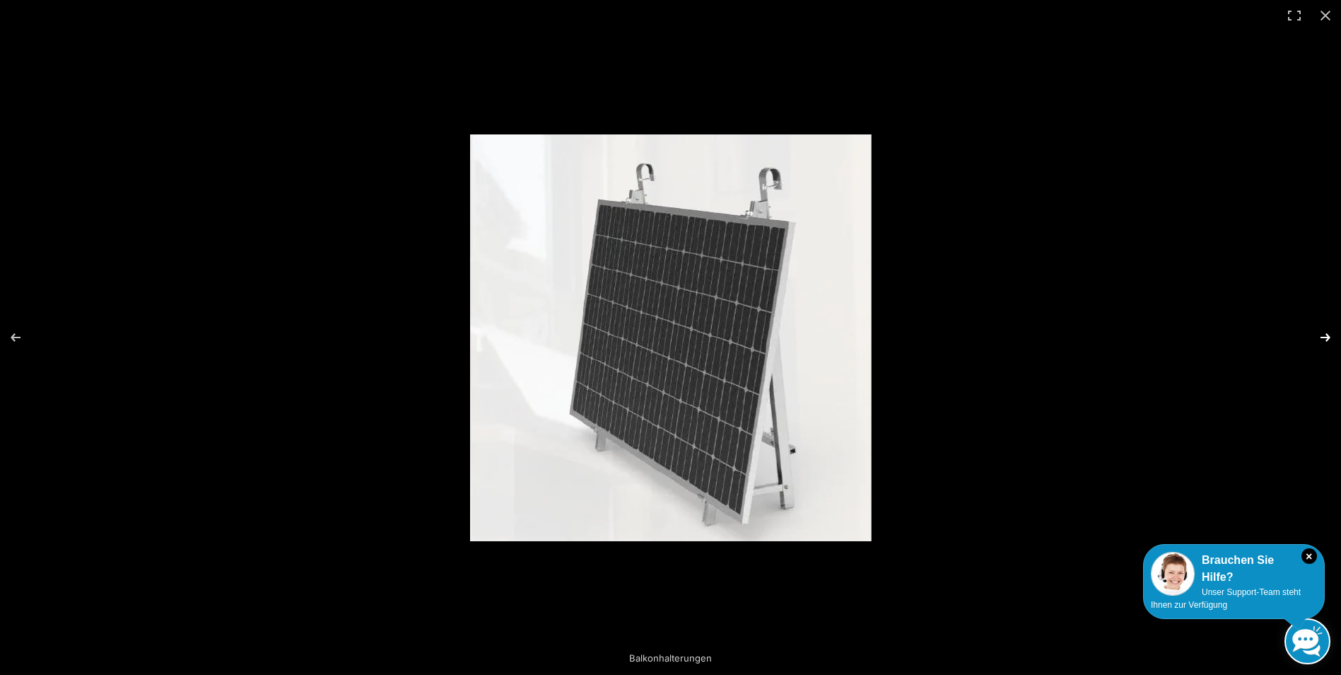
click at [1327, 331] on button "Next (arrow right)" at bounding box center [1316, 337] width 49 height 71
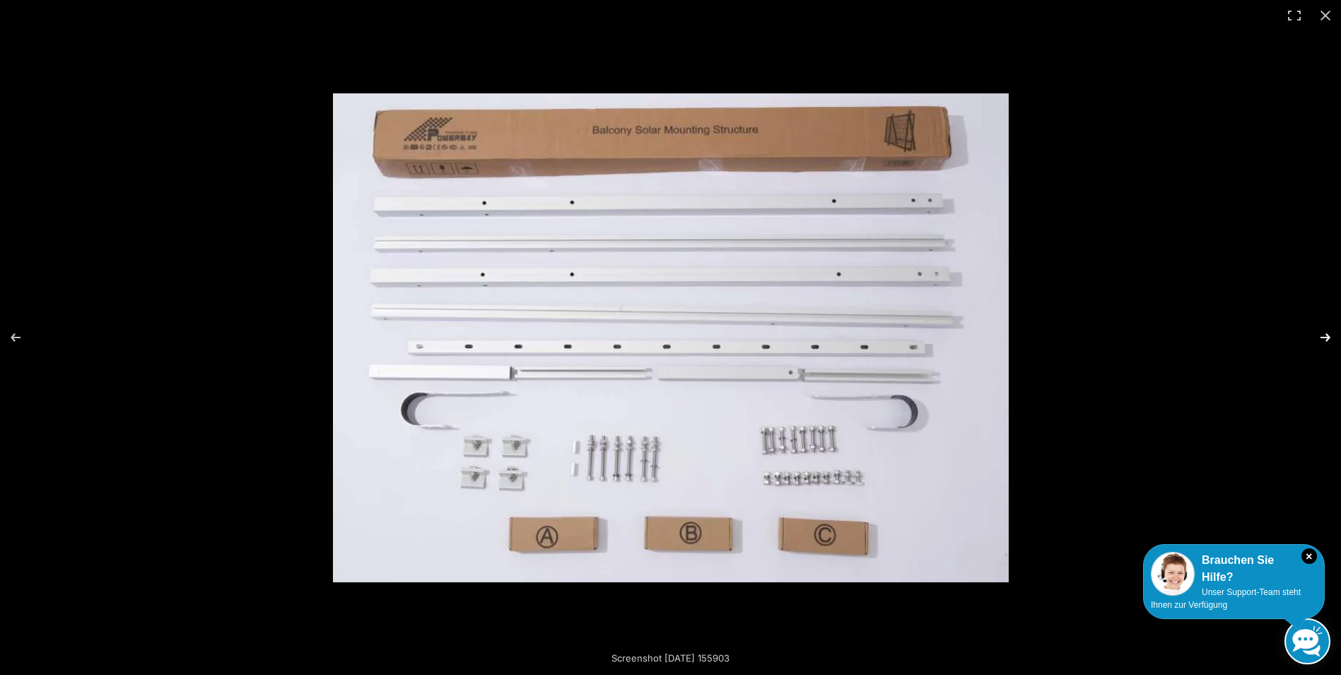
click at [1323, 331] on button "Next (arrow right)" at bounding box center [1316, 337] width 49 height 71
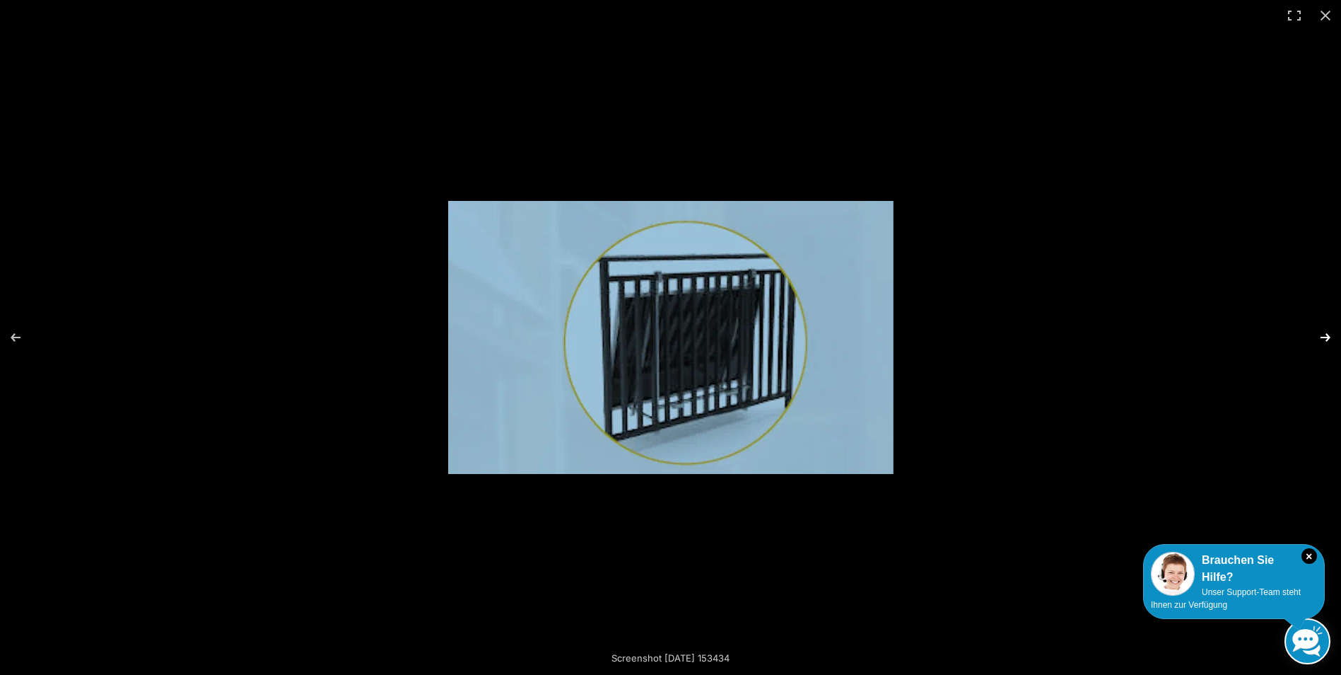
click at [1323, 331] on button "Next (arrow right)" at bounding box center [1316, 337] width 49 height 71
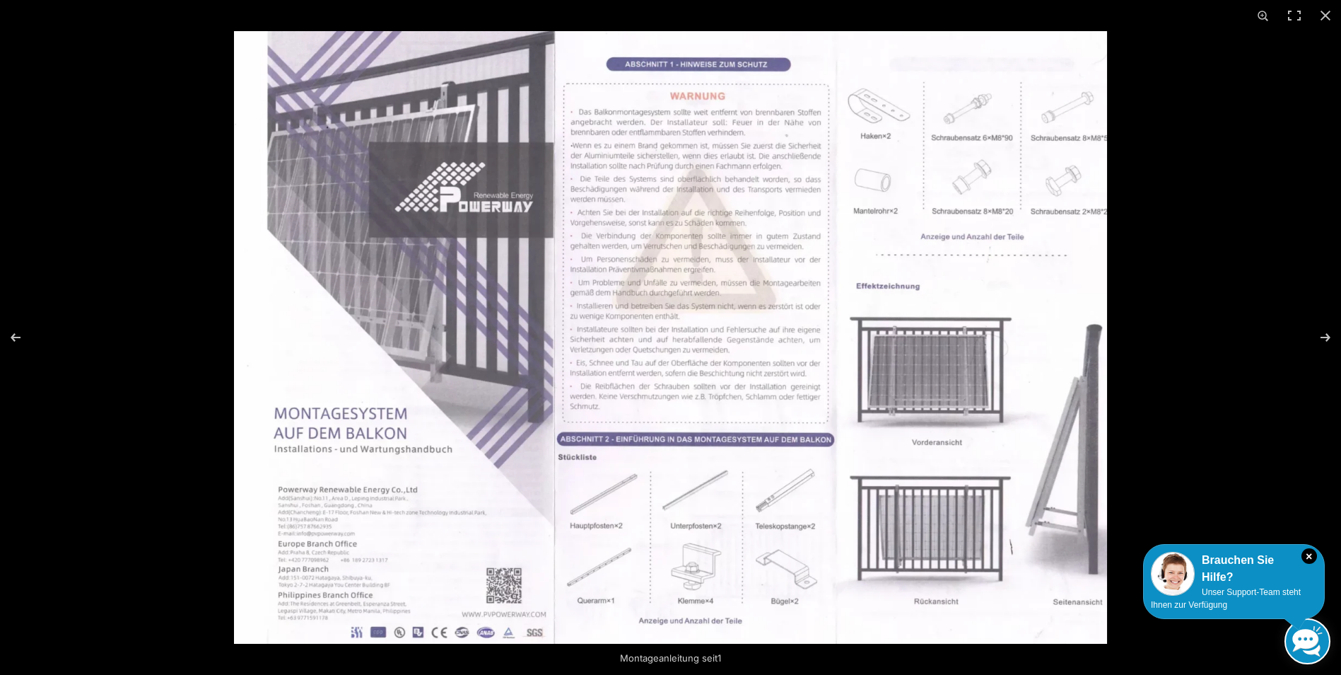
click at [569, 308] on img at bounding box center [670, 337] width 873 height 612
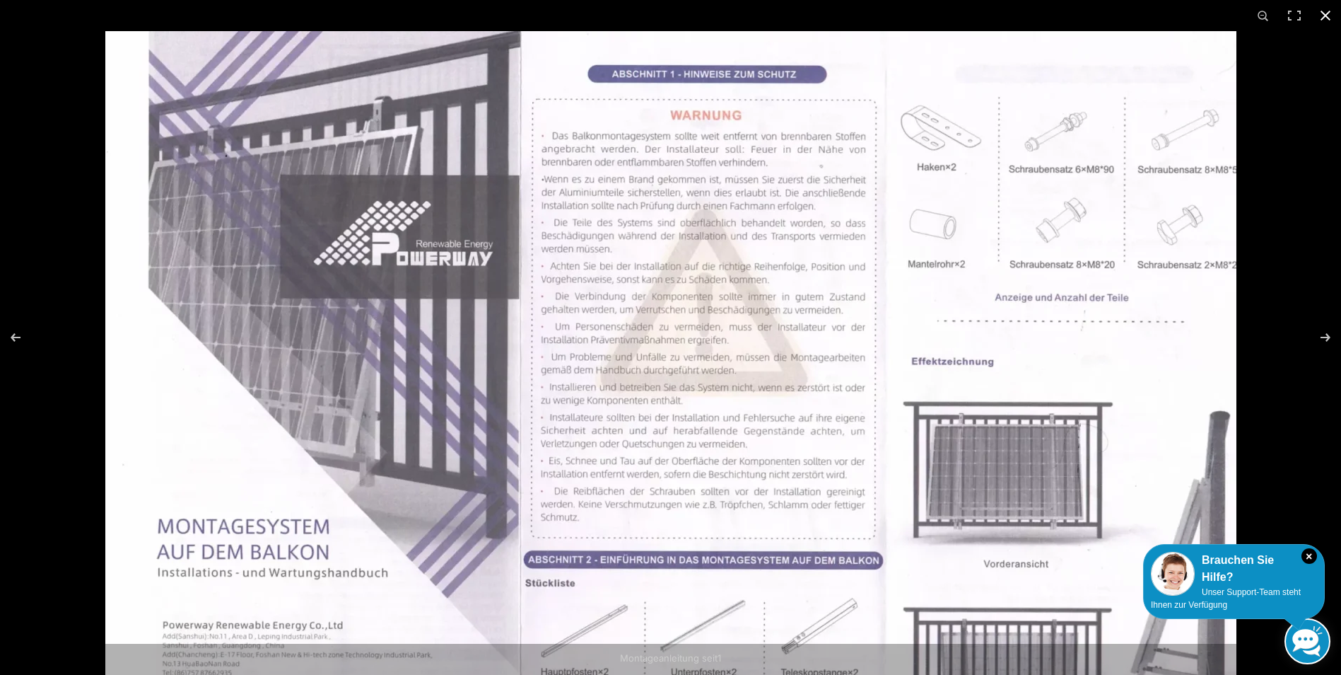
click at [1327, 14] on button "Close (Esc)" at bounding box center [1325, 15] width 31 height 31
